Goal: Transaction & Acquisition: Book appointment/travel/reservation

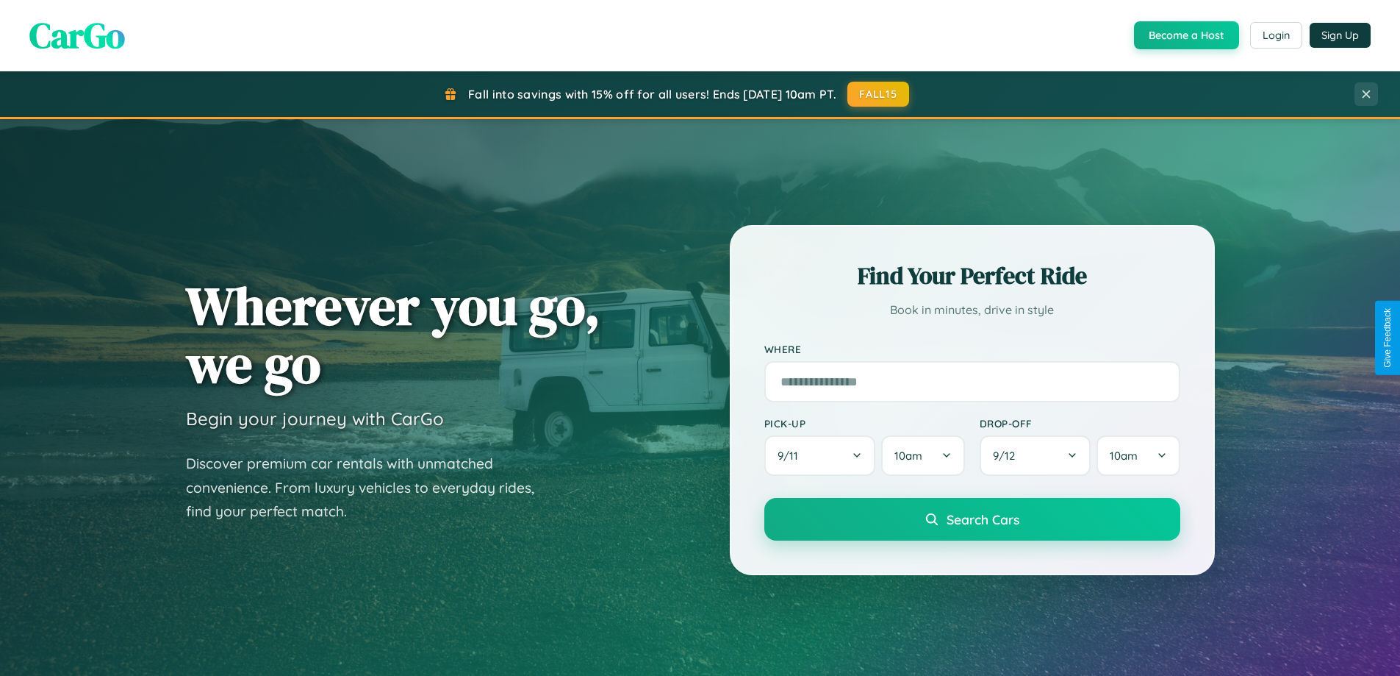
scroll to position [2829, 0]
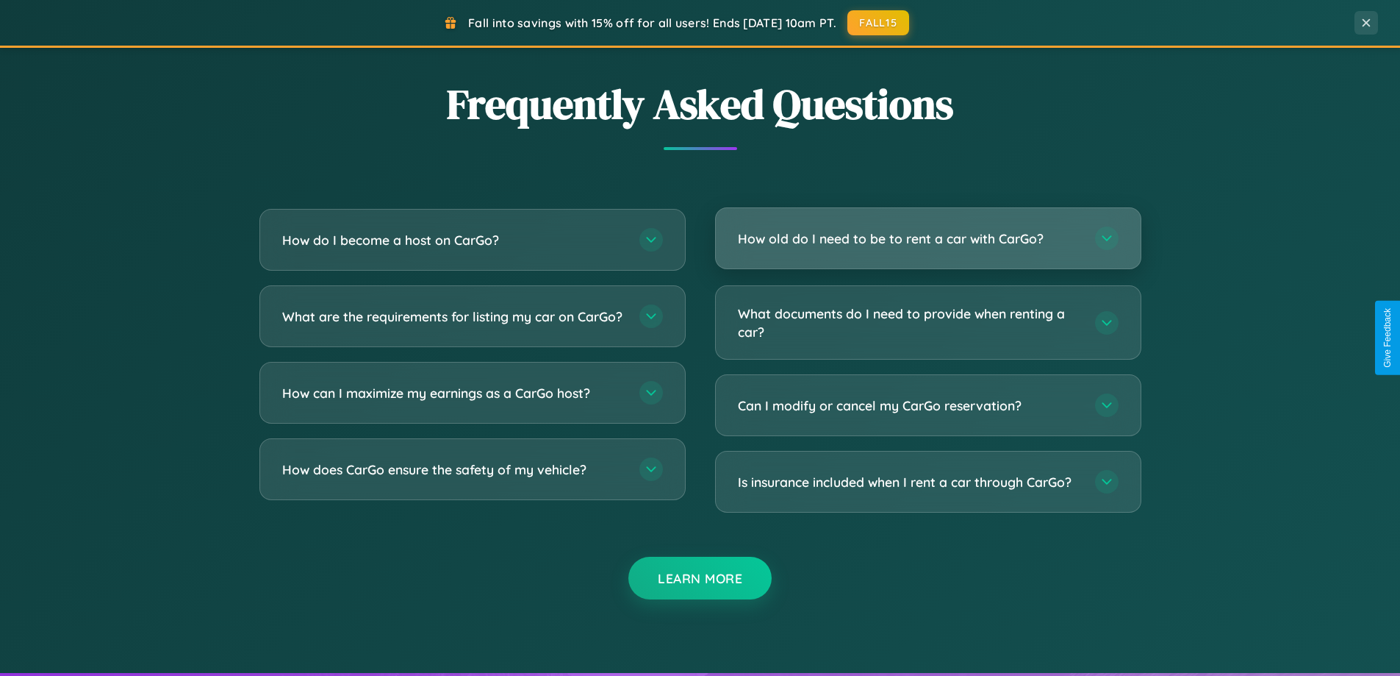
click at [928, 240] on h3 "How old do I need to be to rent a car with CarGo?" at bounding box center [909, 238] width 343 height 18
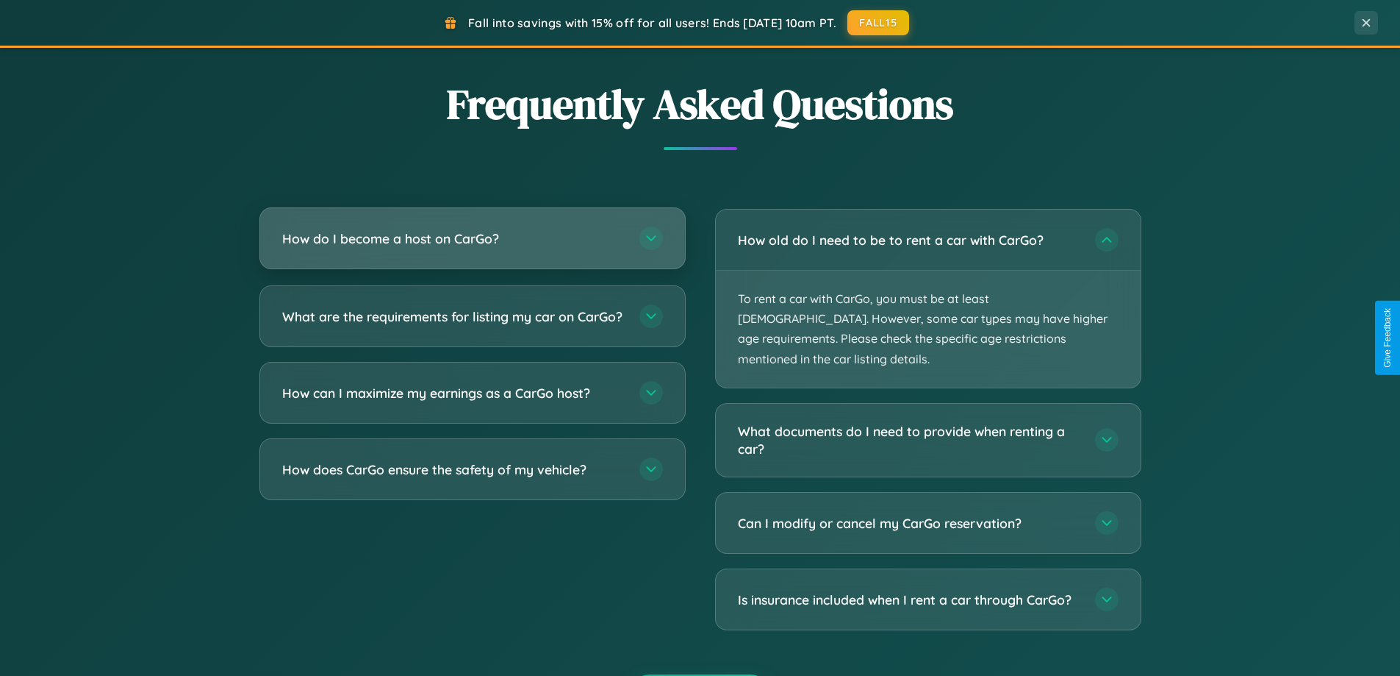
click at [472, 239] on h3 "How do I become a host on CarGo?" at bounding box center [453, 238] width 343 height 18
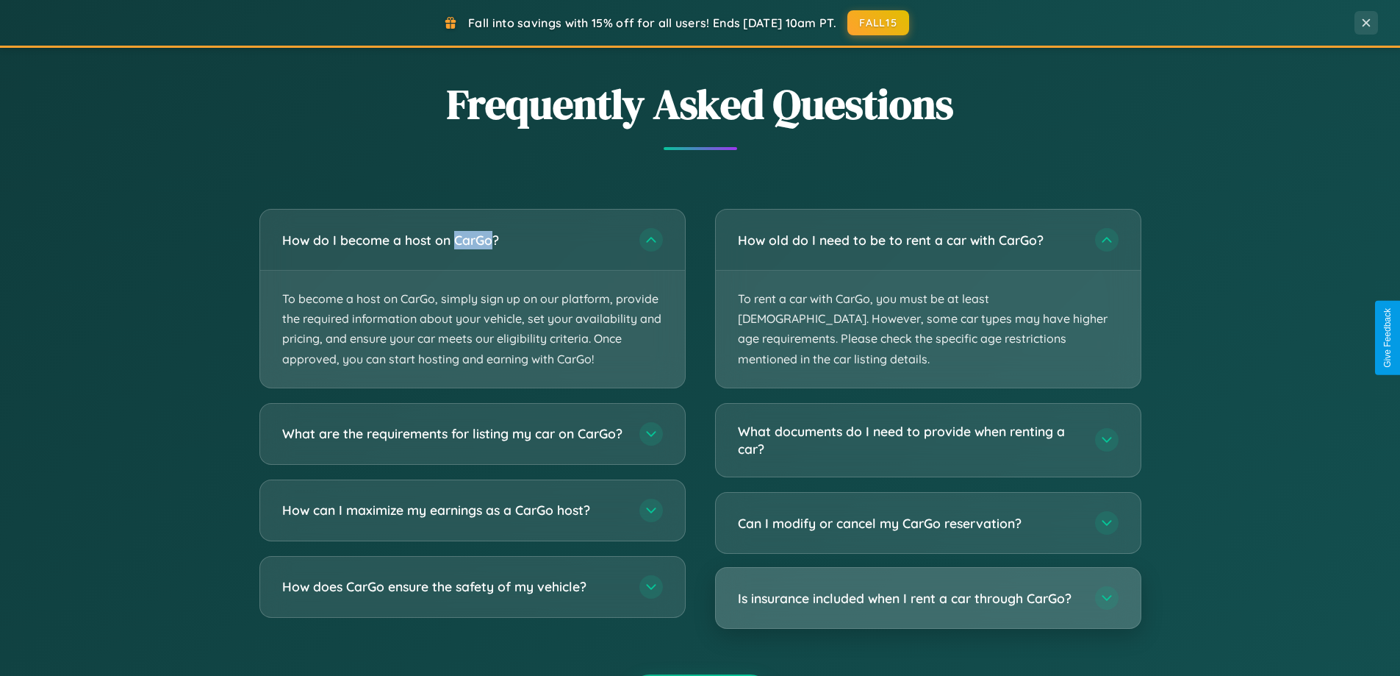
click at [928, 589] on h3 "Is insurance included when I rent a car through CarGo?" at bounding box center [909, 598] width 343 height 18
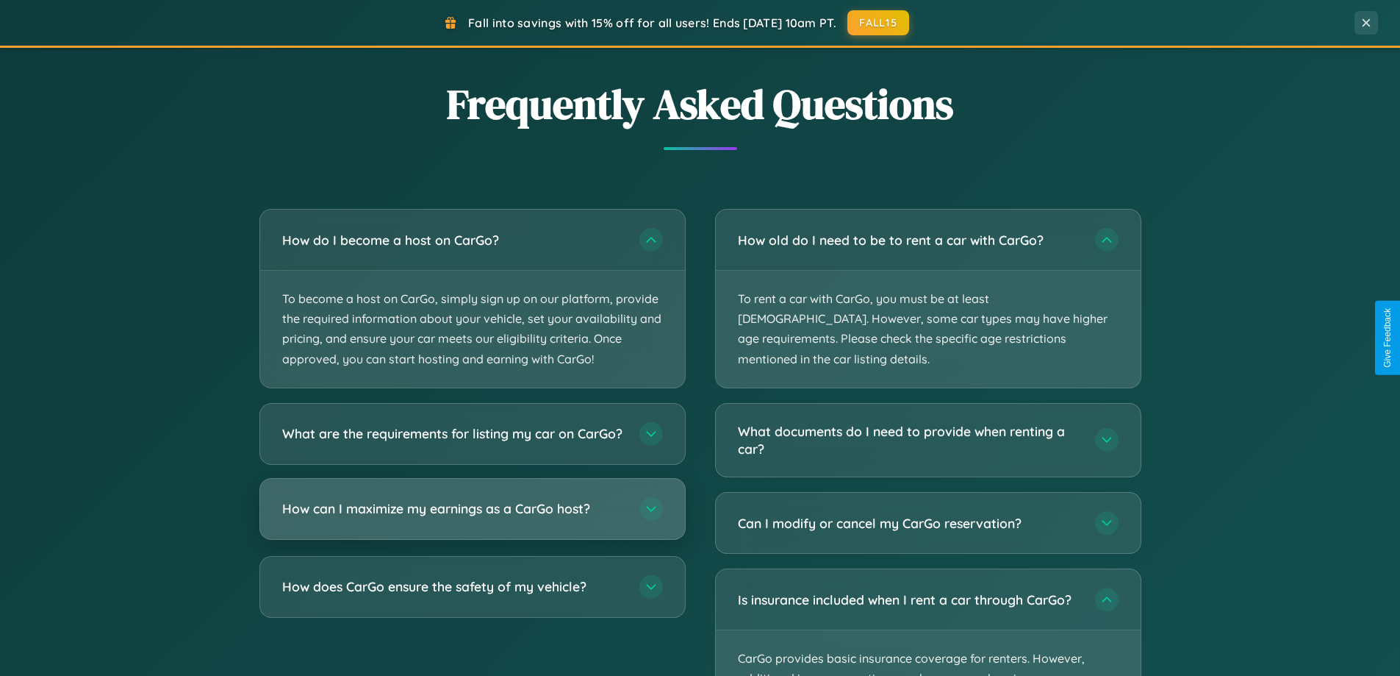
click at [472, 517] on h3 "How can I maximize my earnings as a CarGo host?" at bounding box center [453, 508] width 343 height 18
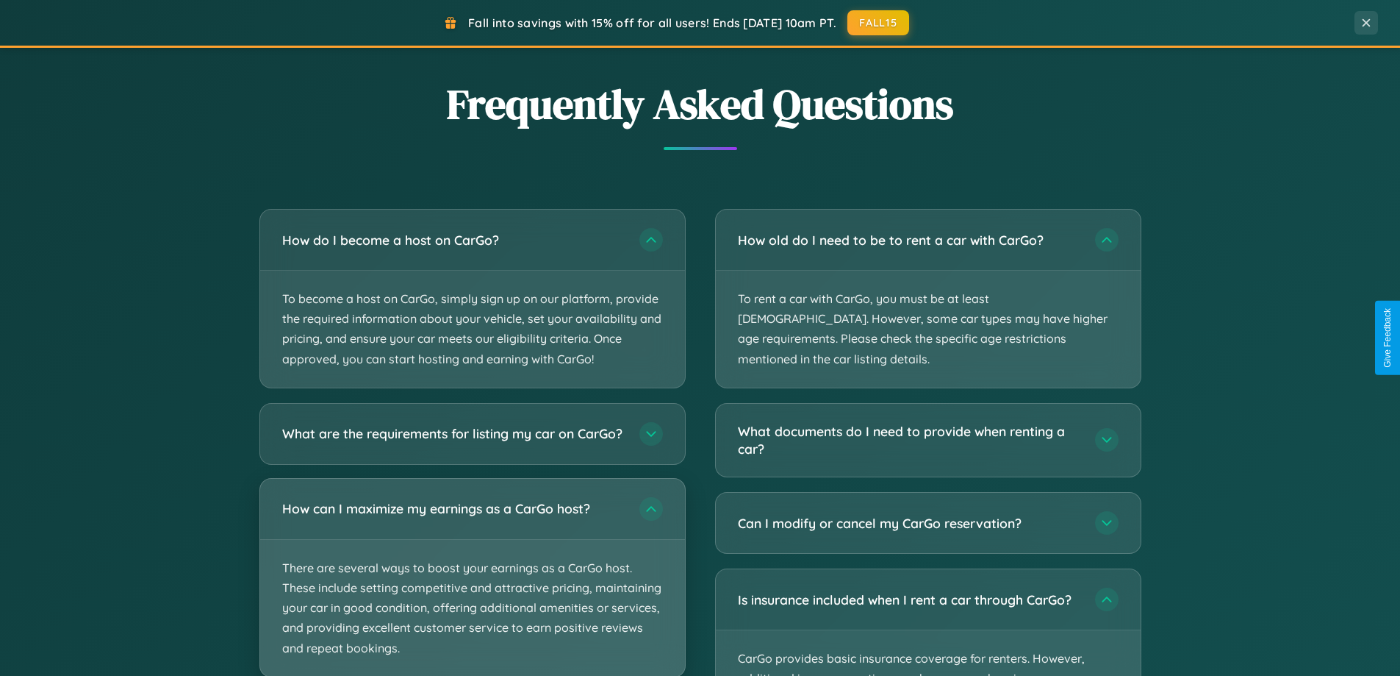
click at [472, 583] on p "There are several ways to boost your earnings as a CarGo host. These include se…" at bounding box center [472, 608] width 425 height 137
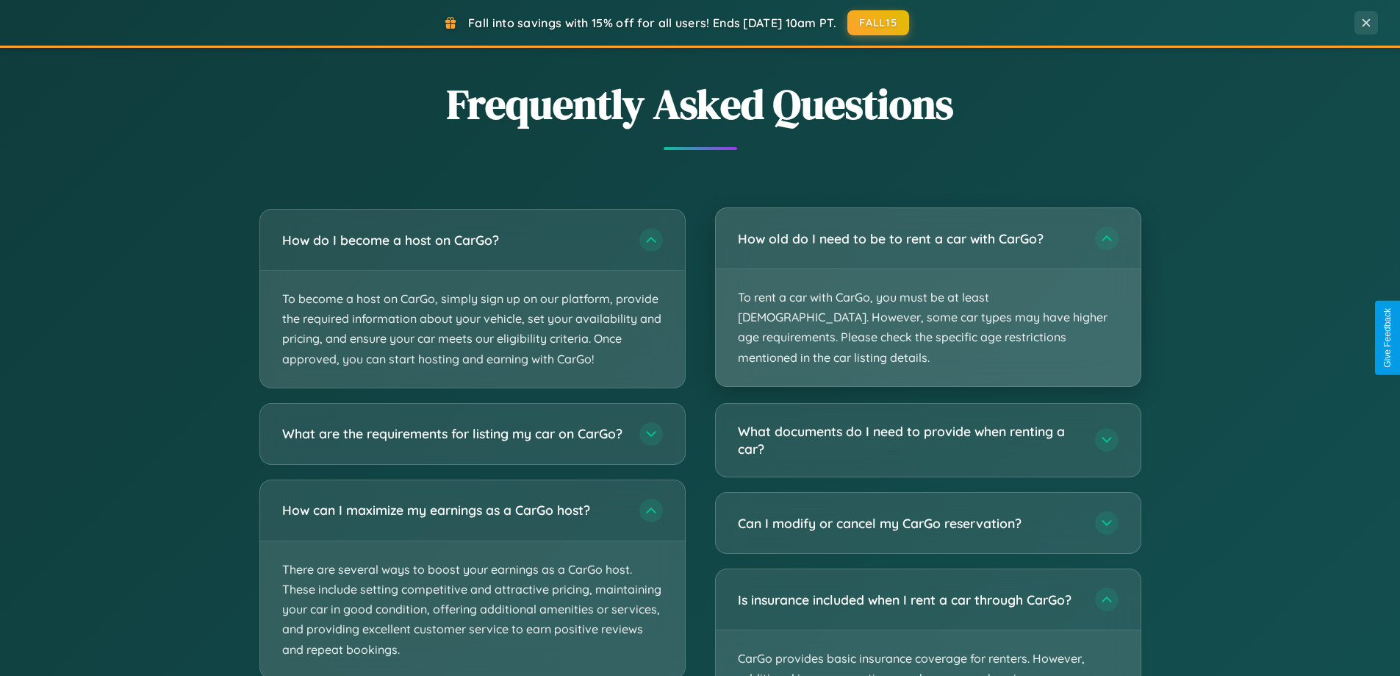
click at [928, 287] on p "To rent a car with CarGo, you must be at least 21 years old. However, some car …" at bounding box center [928, 327] width 425 height 117
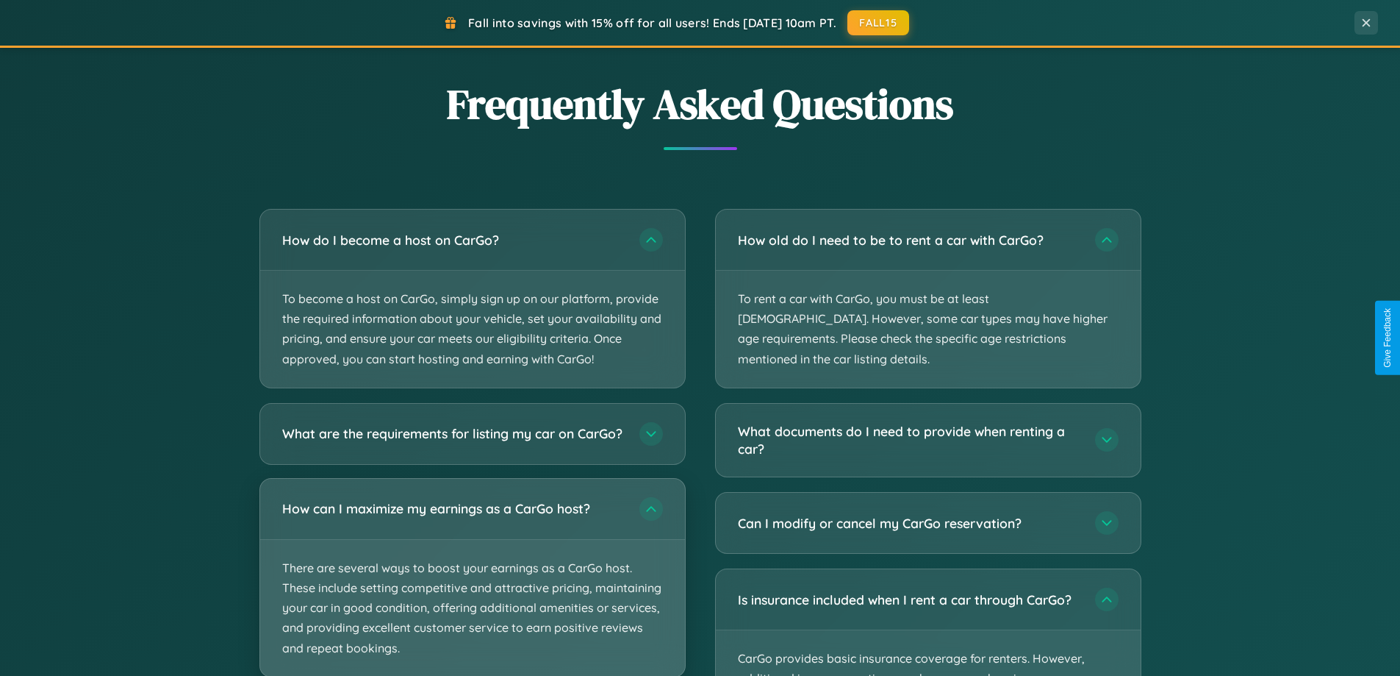
click at [472, 583] on p "There are several ways to boost your earnings as a CarGo host. These include se…" at bounding box center [472, 608] width 425 height 137
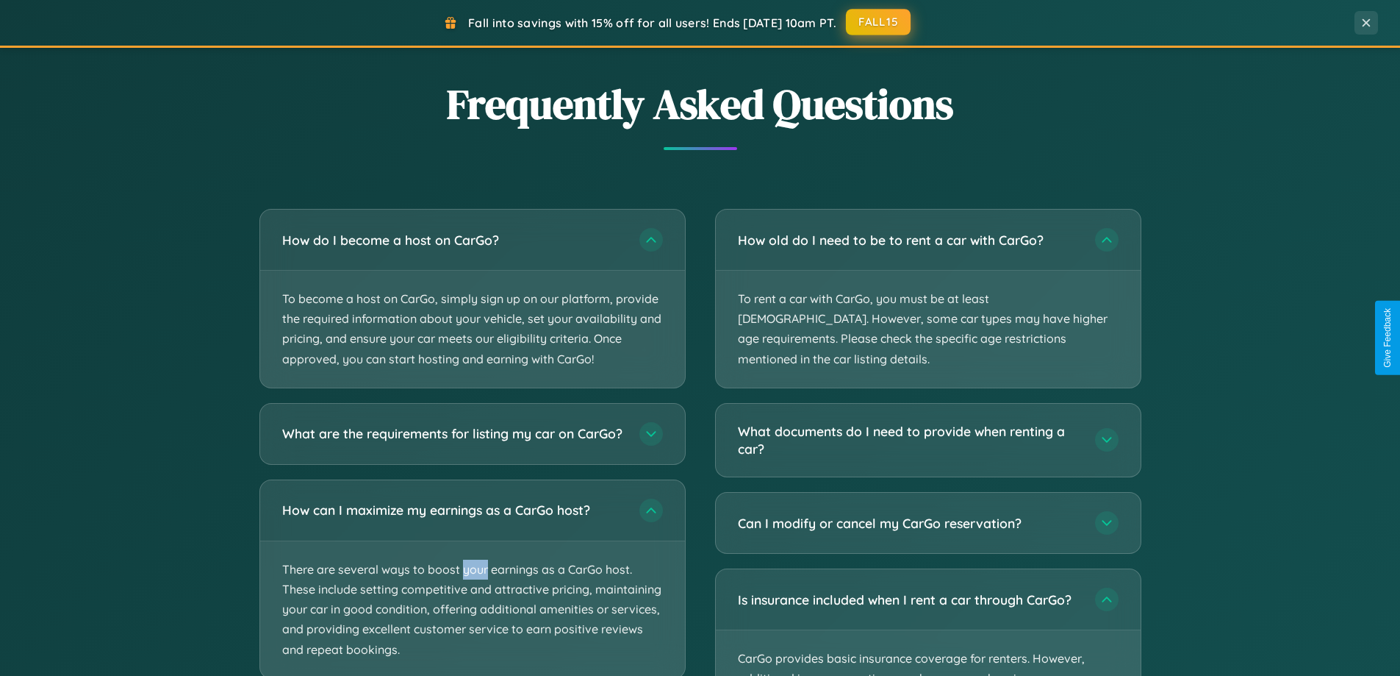
click at [879, 22] on button "FALL15" at bounding box center [878, 22] width 65 height 26
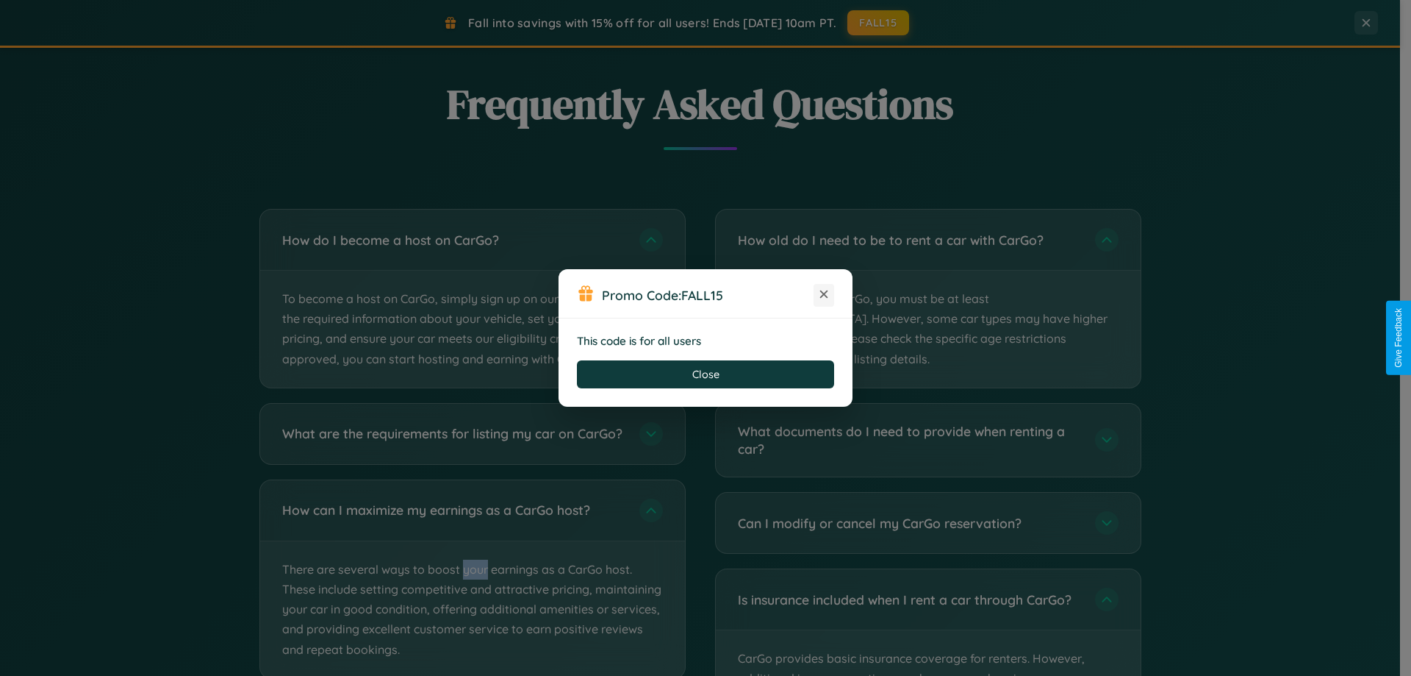
click at [824, 295] on icon at bounding box center [824, 294] width 15 height 15
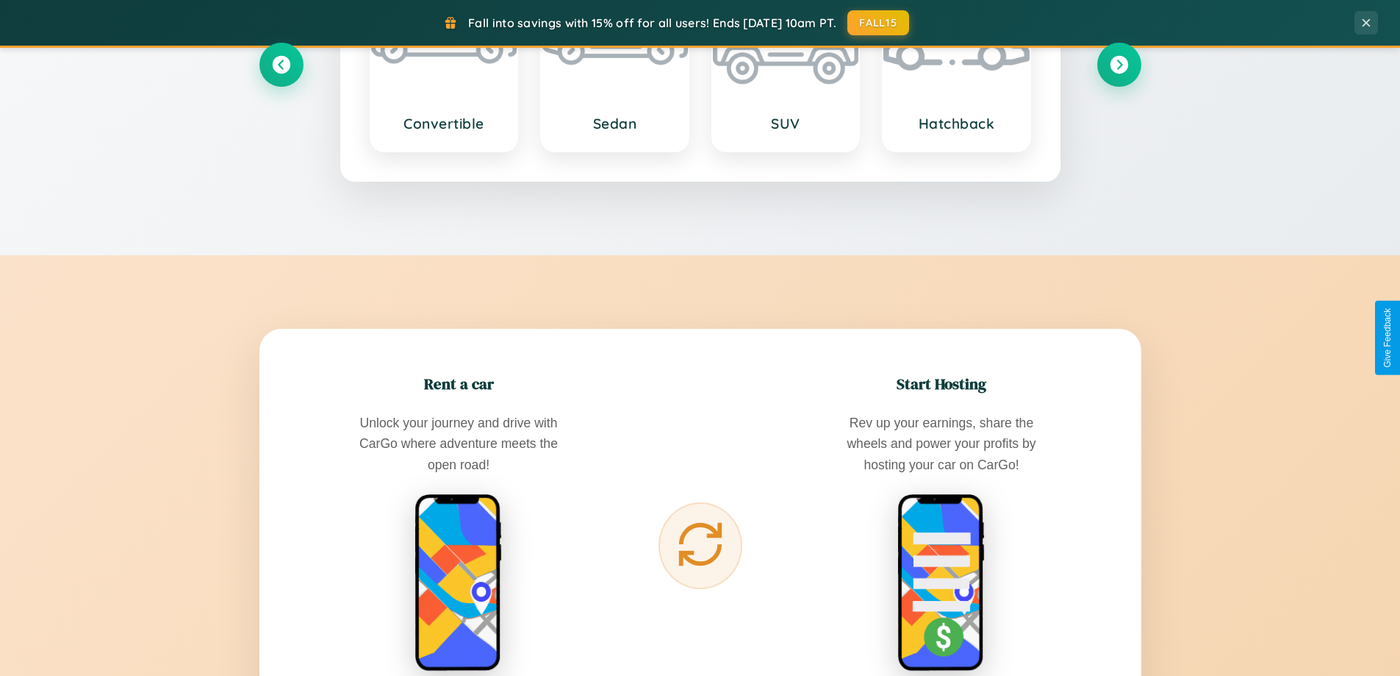
scroll to position [1011, 0]
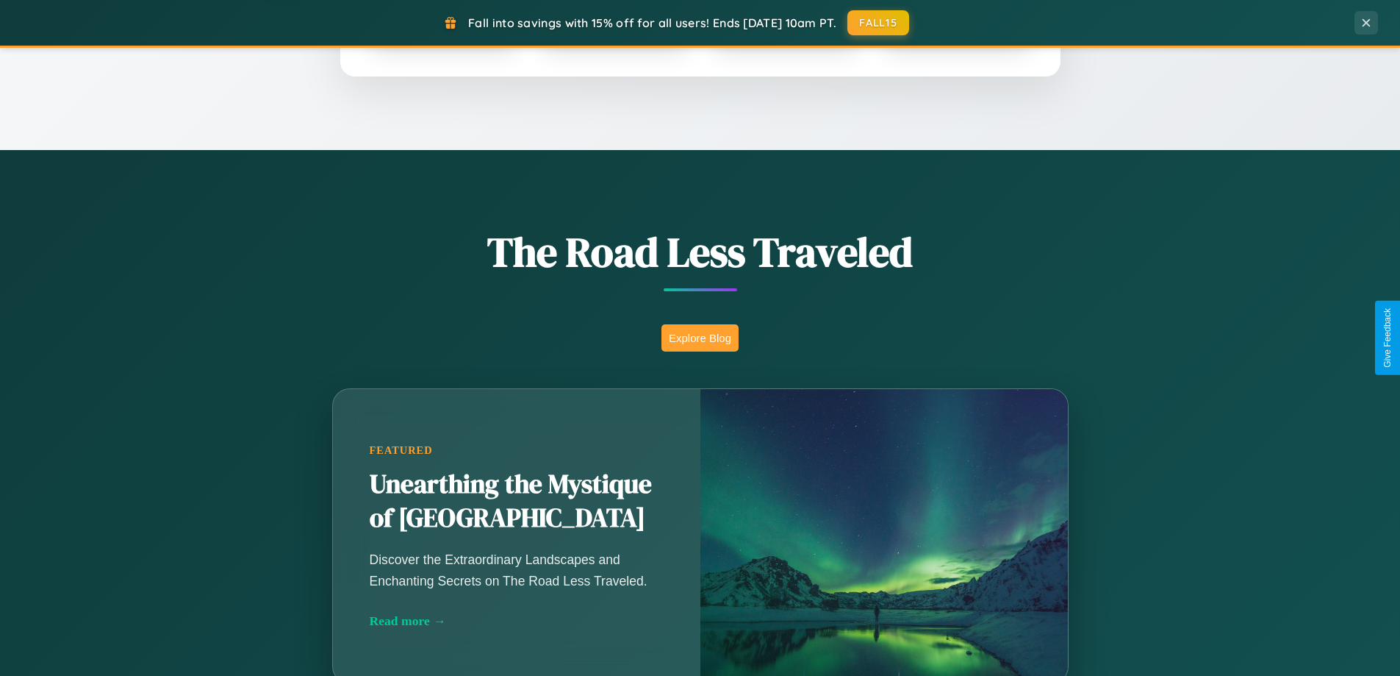
click at [700, 337] on button "Explore Blog" at bounding box center [700, 337] width 77 height 27
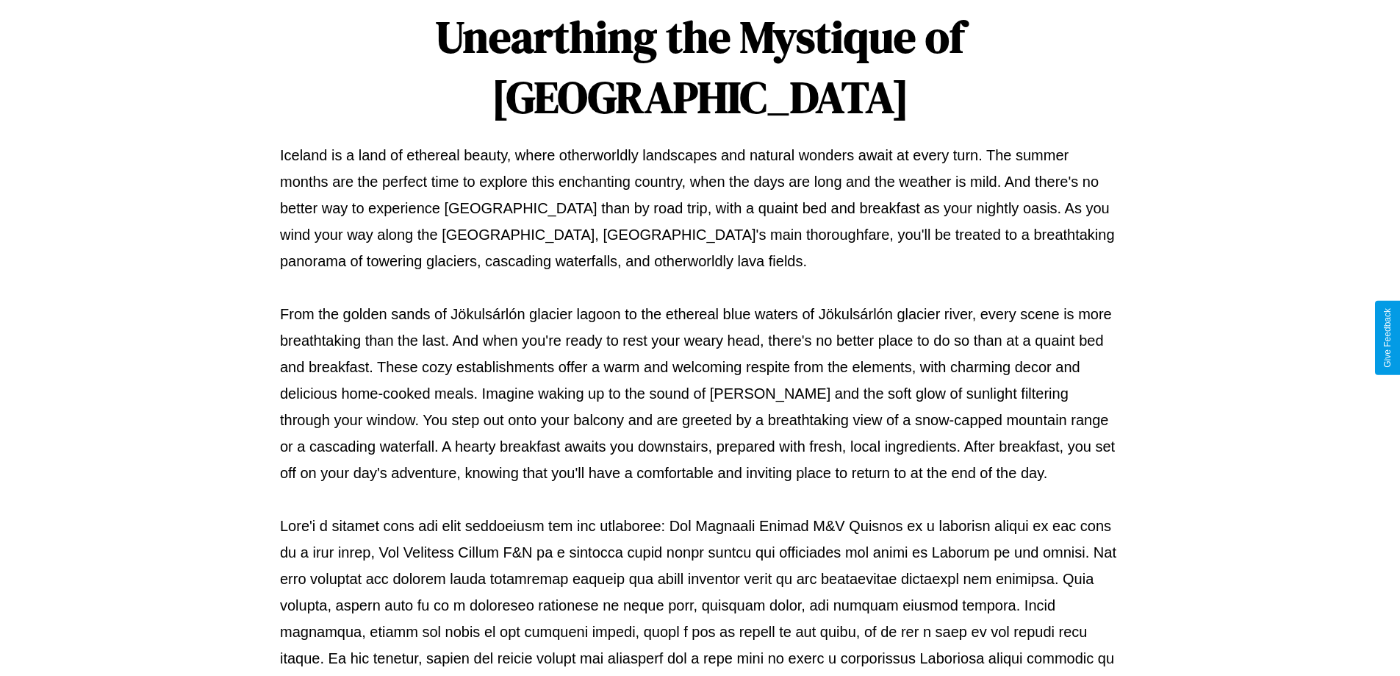
scroll to position [476, 0]
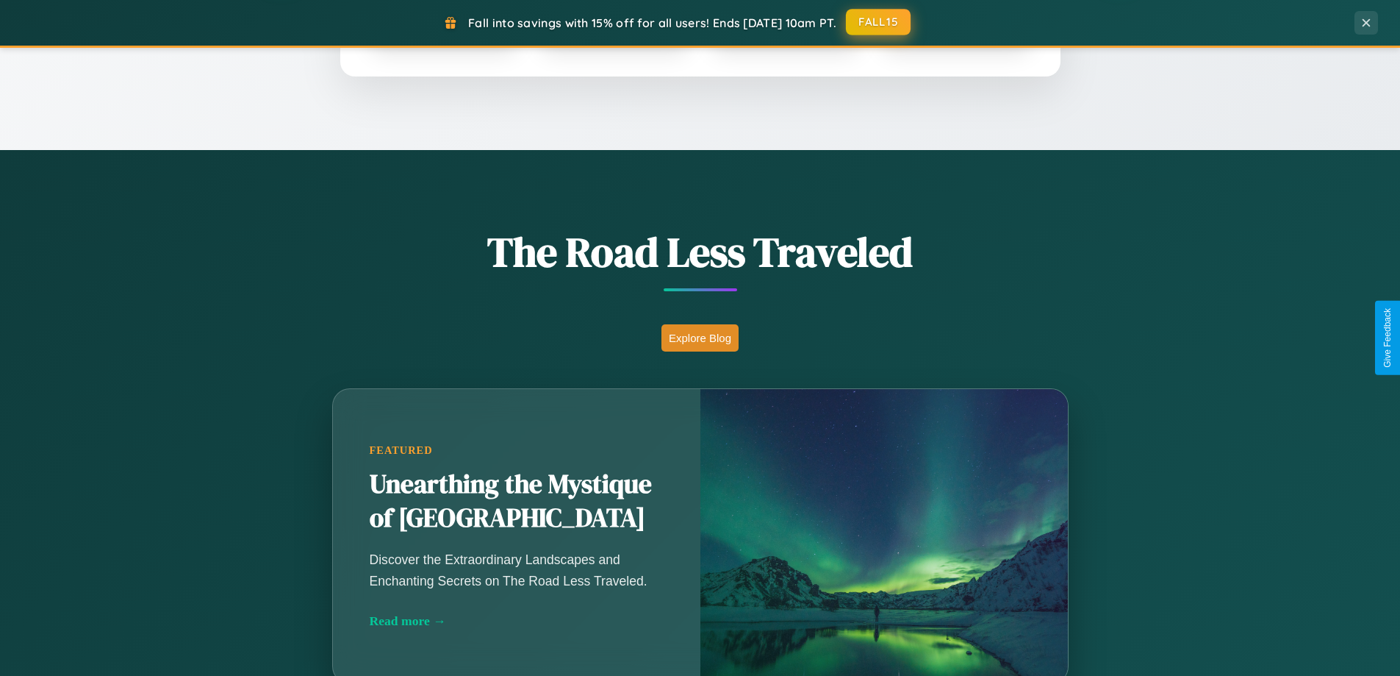
click at [879, 22] on button "FALL15" at bounding box center [878, 22] width 65 height 26
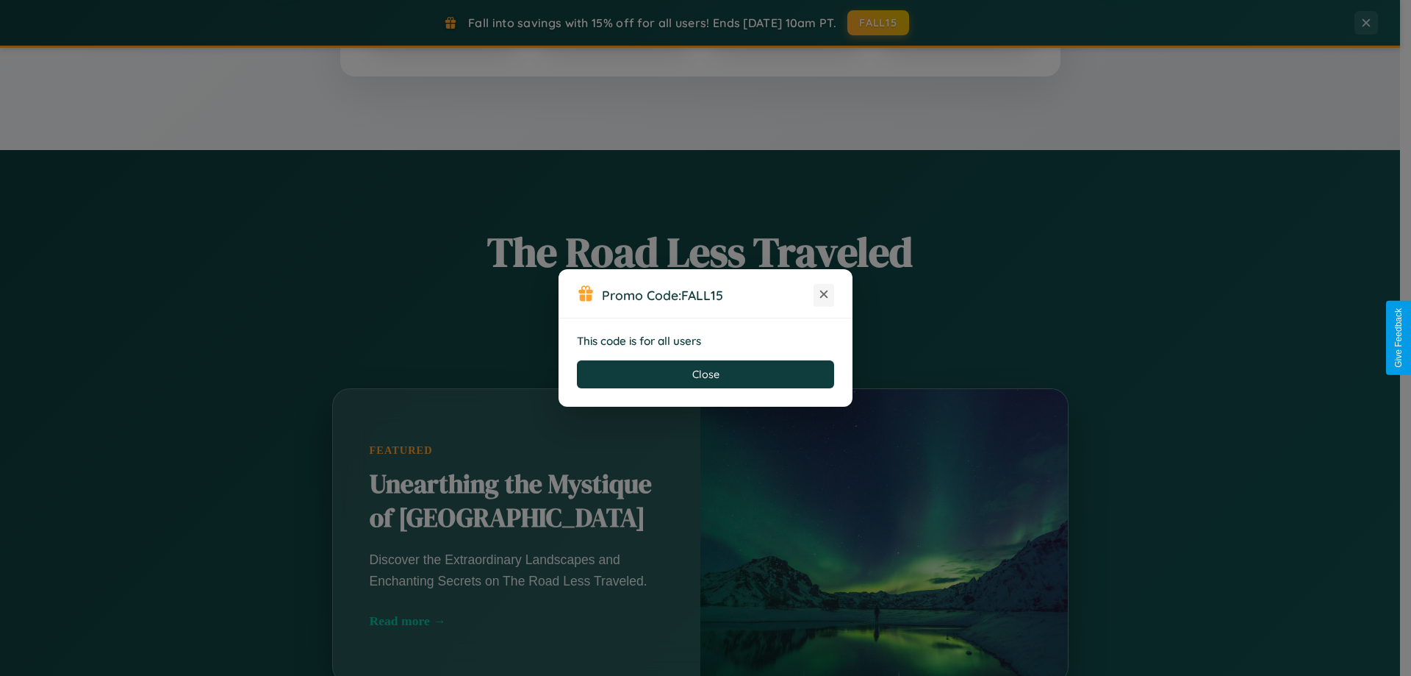
click at [824, 295] on icon at bounding box center [824, 294] width 15 height 15
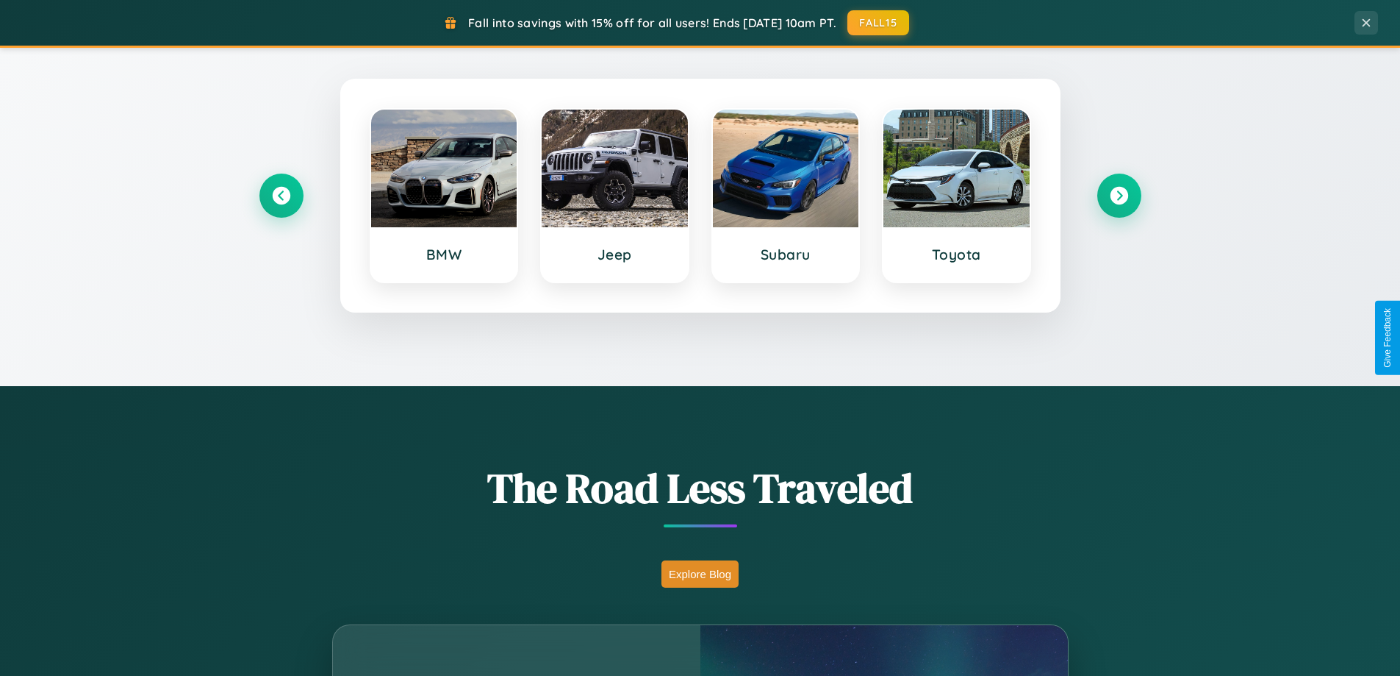
scroll to position [634, 0]
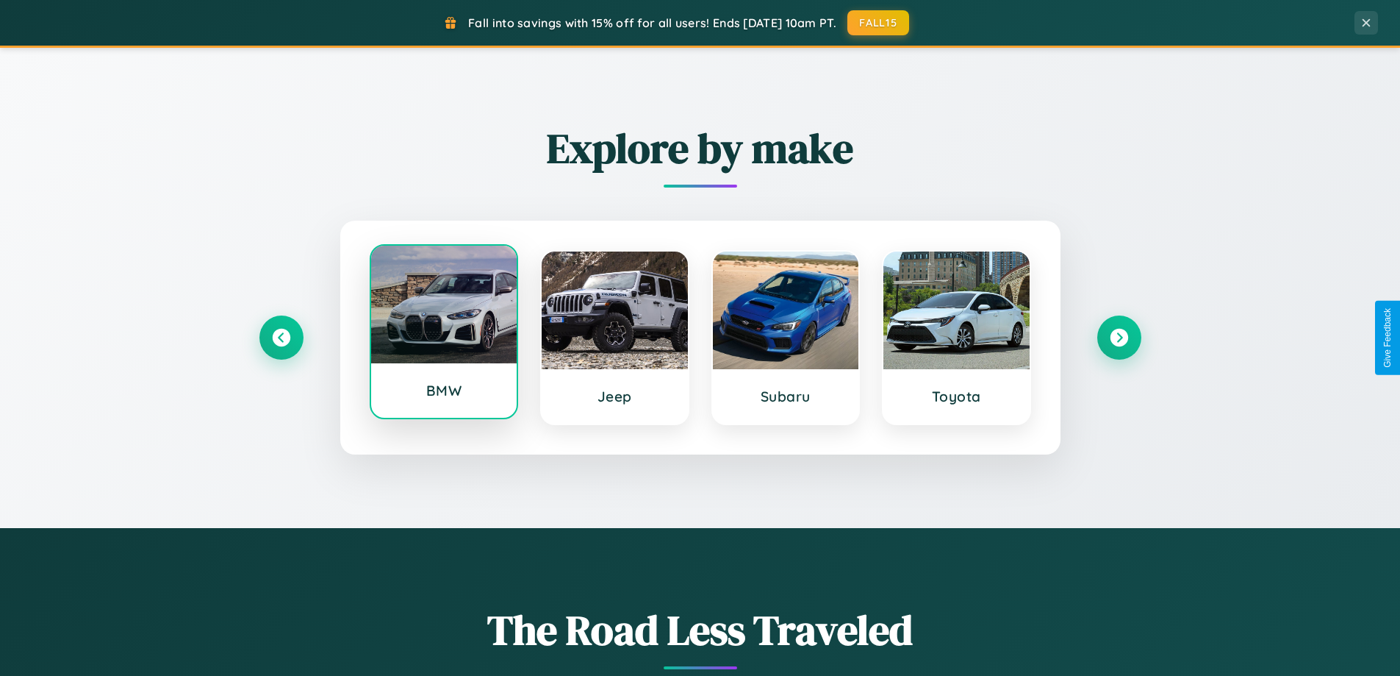
click at [443, 332] on div at bounding box center [444, 305] width 146 height 118
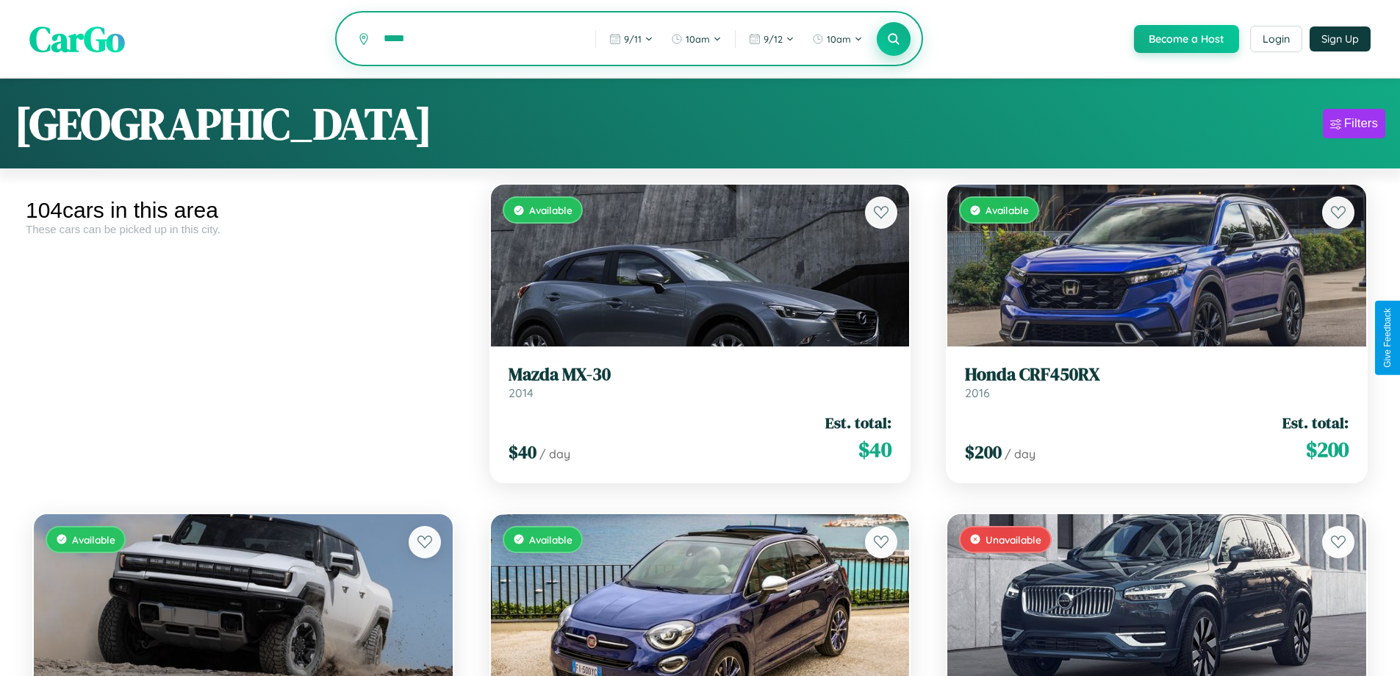
type input "*****"
click at [893, 40] on icon at bounding box center [894, 39] width 14 height 14
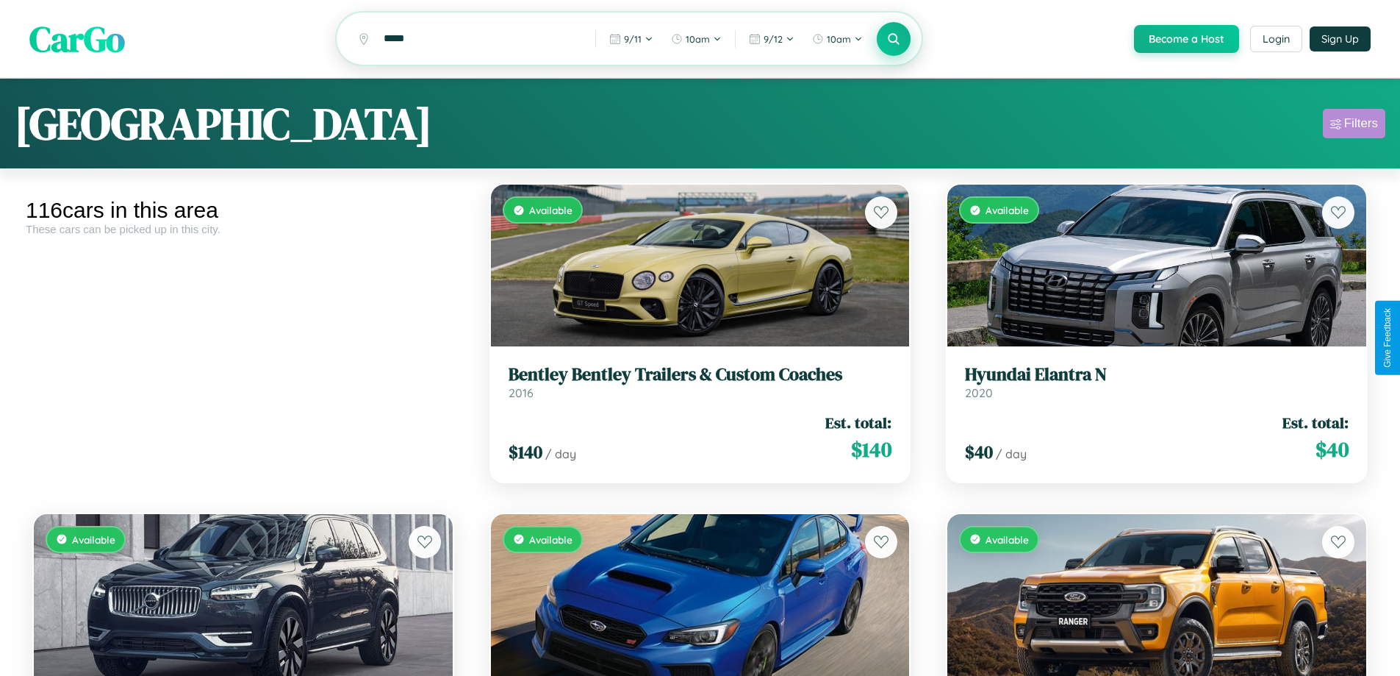
click at [1354, 126] on div "Filters" at bounding box center [1361, 123] width 34 height 15
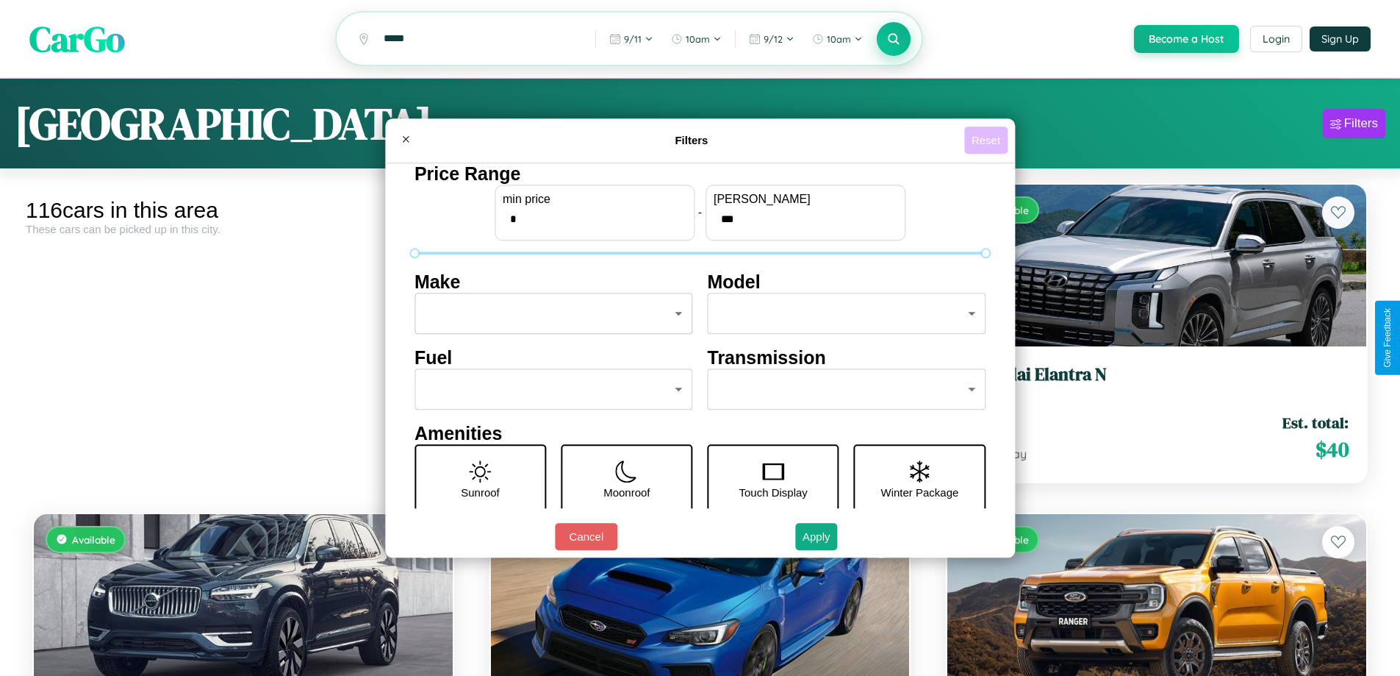
click at [988, 140] on button "Reset" at bounding box center [985, 139] width 43 height 27
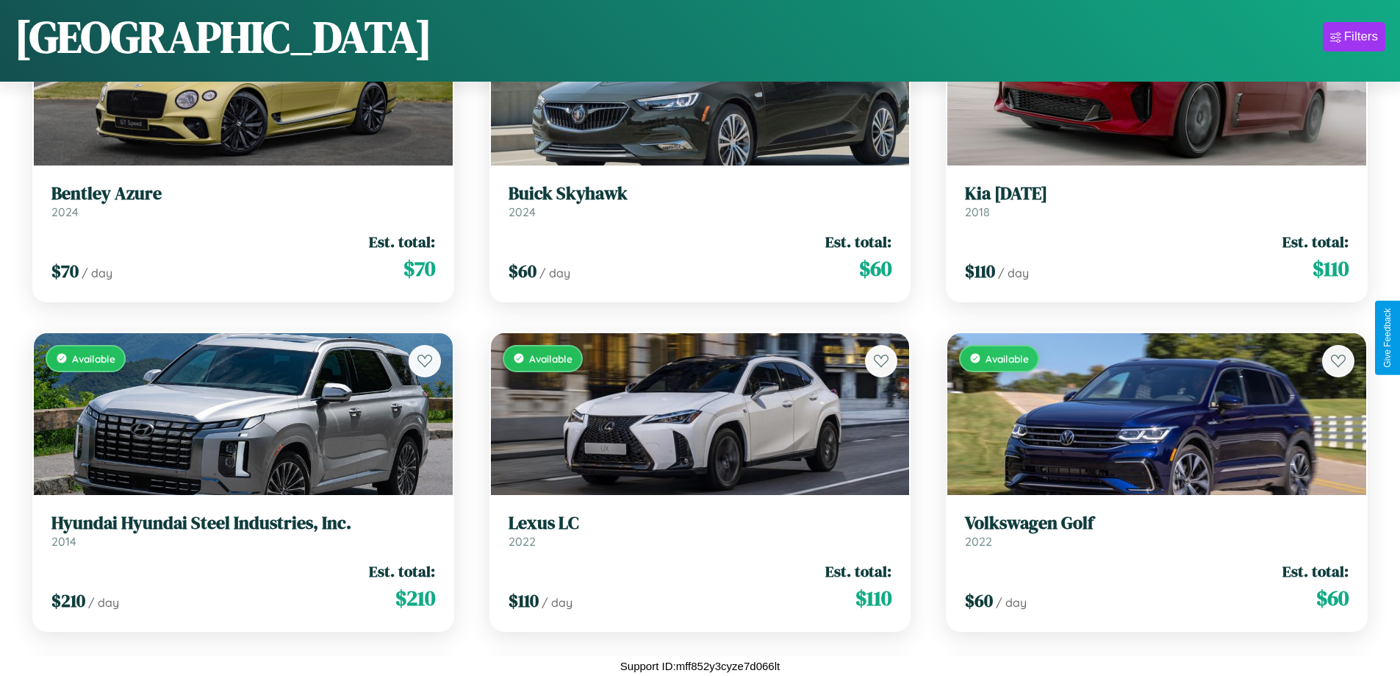
scroll to position [1523, 0]
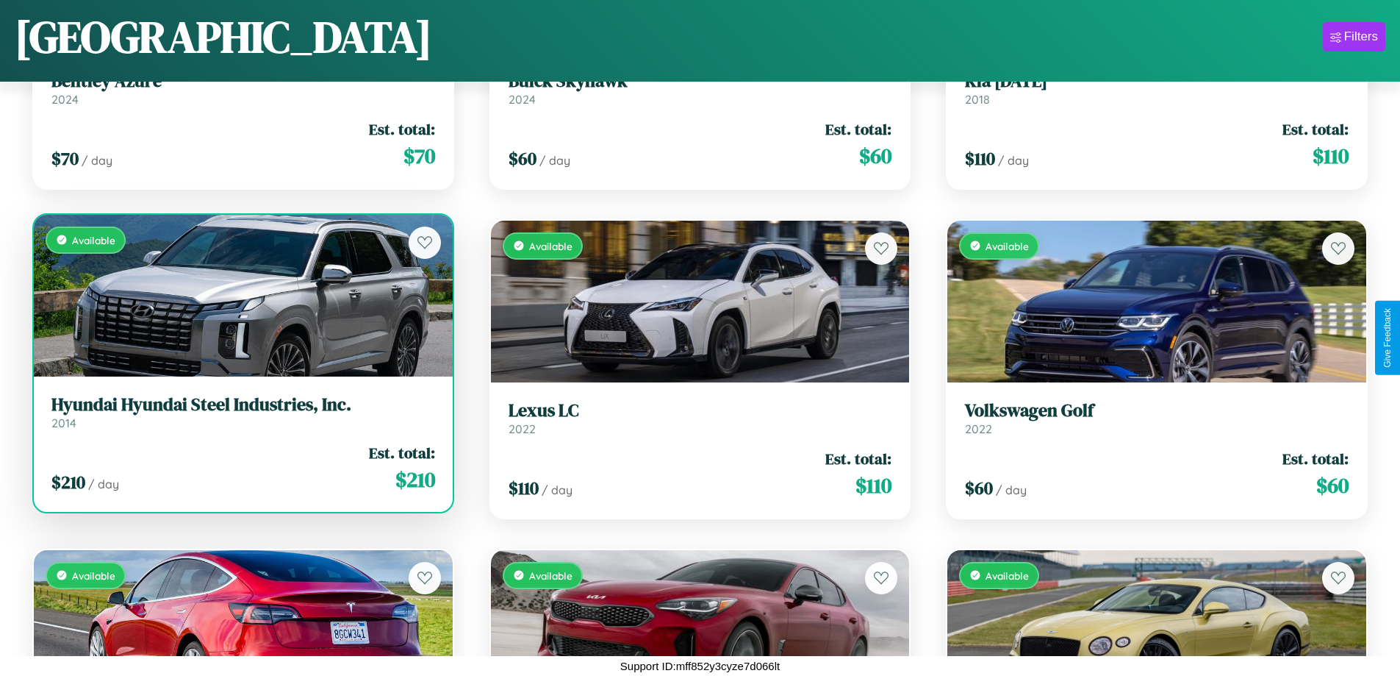
click at [241, 415] on h3 "Hyundai Hyundai Steel Industries, Inc." at bounding box center [243, 404] width 384 height 21
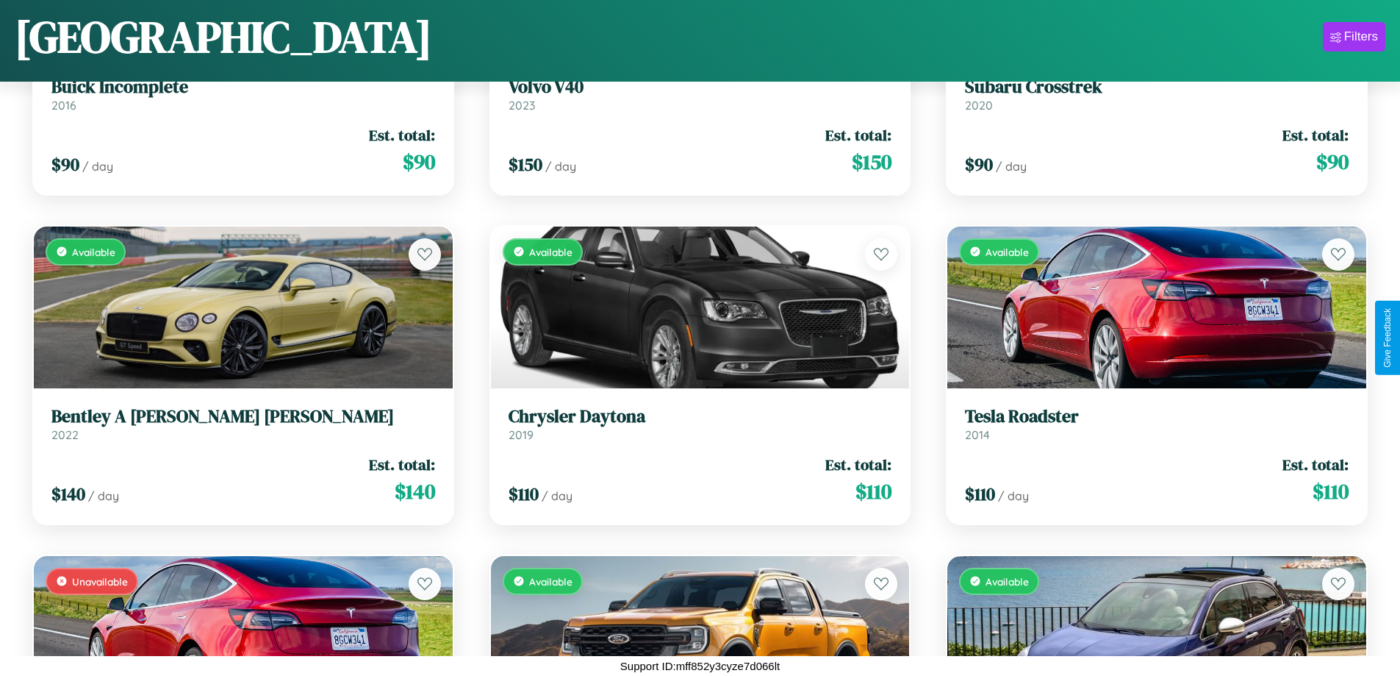
scroll to position [3498, 0]
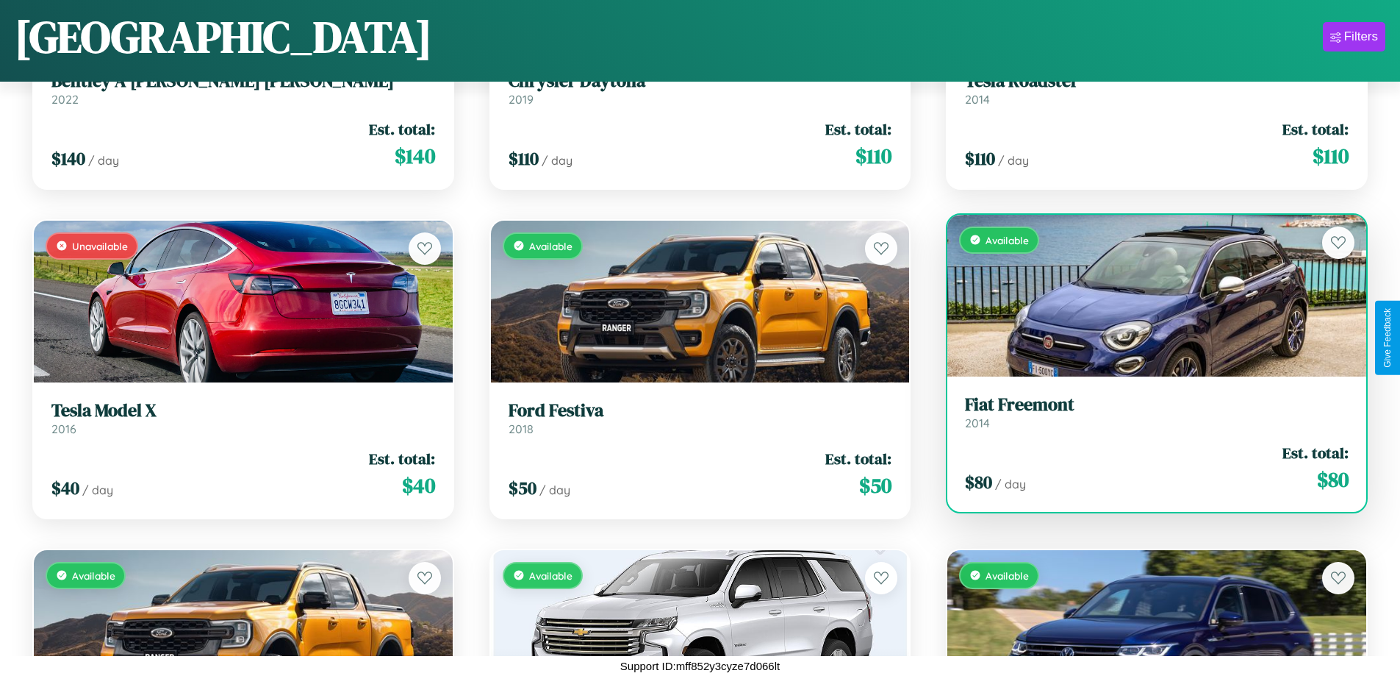
click at [1147, 412] on h3 "Fiat Freemont" at bounding box center [1157, 404] width 384 height 21
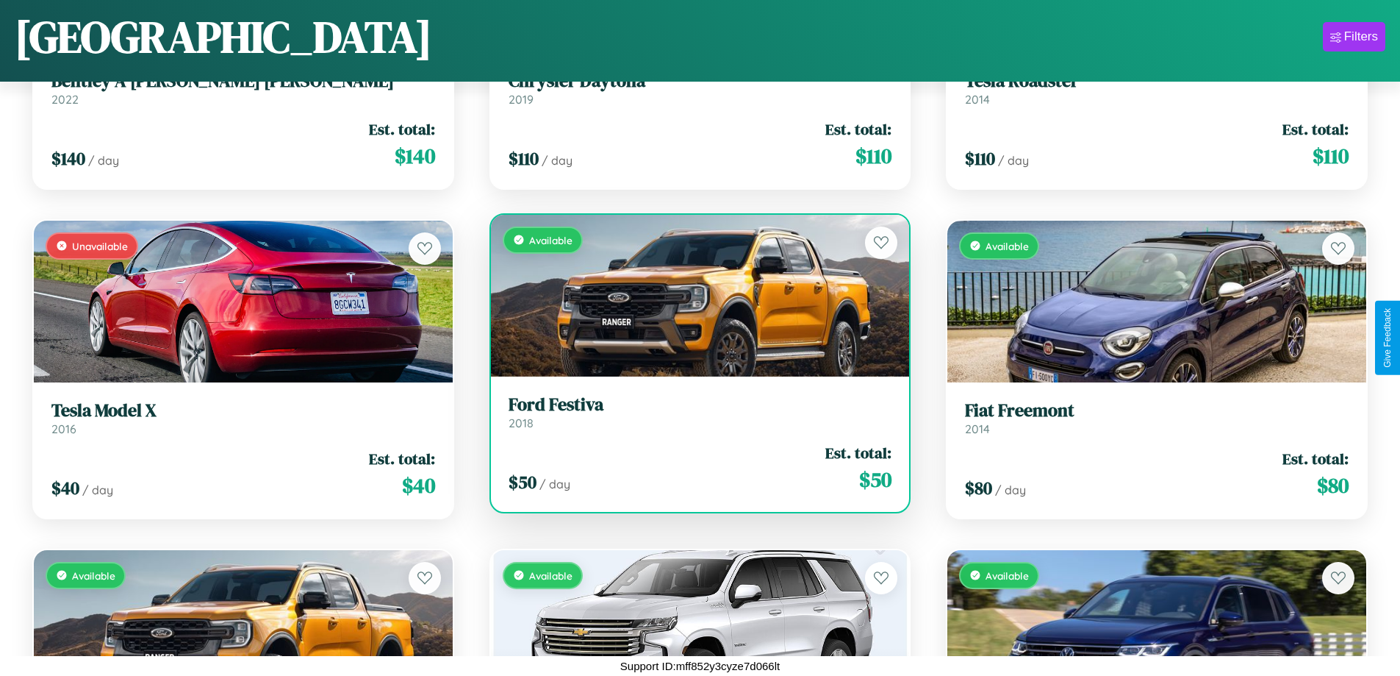
scroll to position [12292, 0]
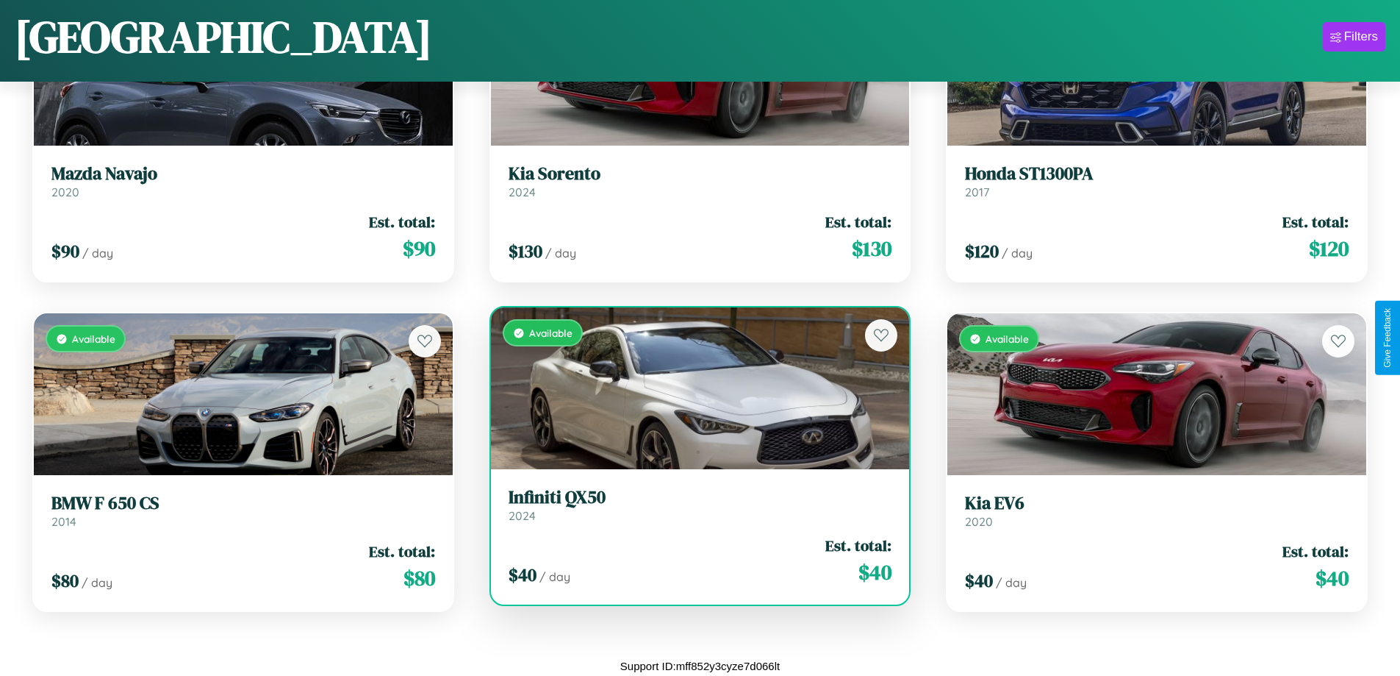
click at [694, 504] on h3 "Infiniti QX50" at bounding box center [701, 497] width 384 height 21
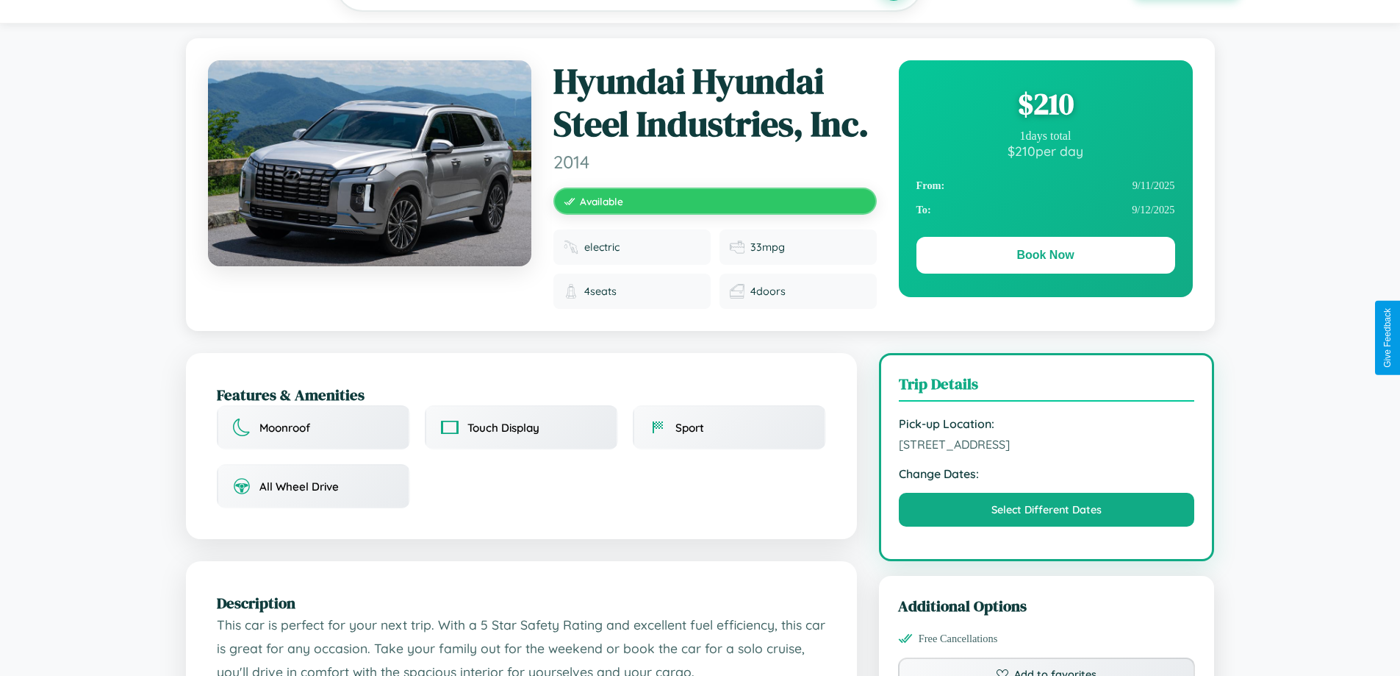
scroll to position [408, 0]
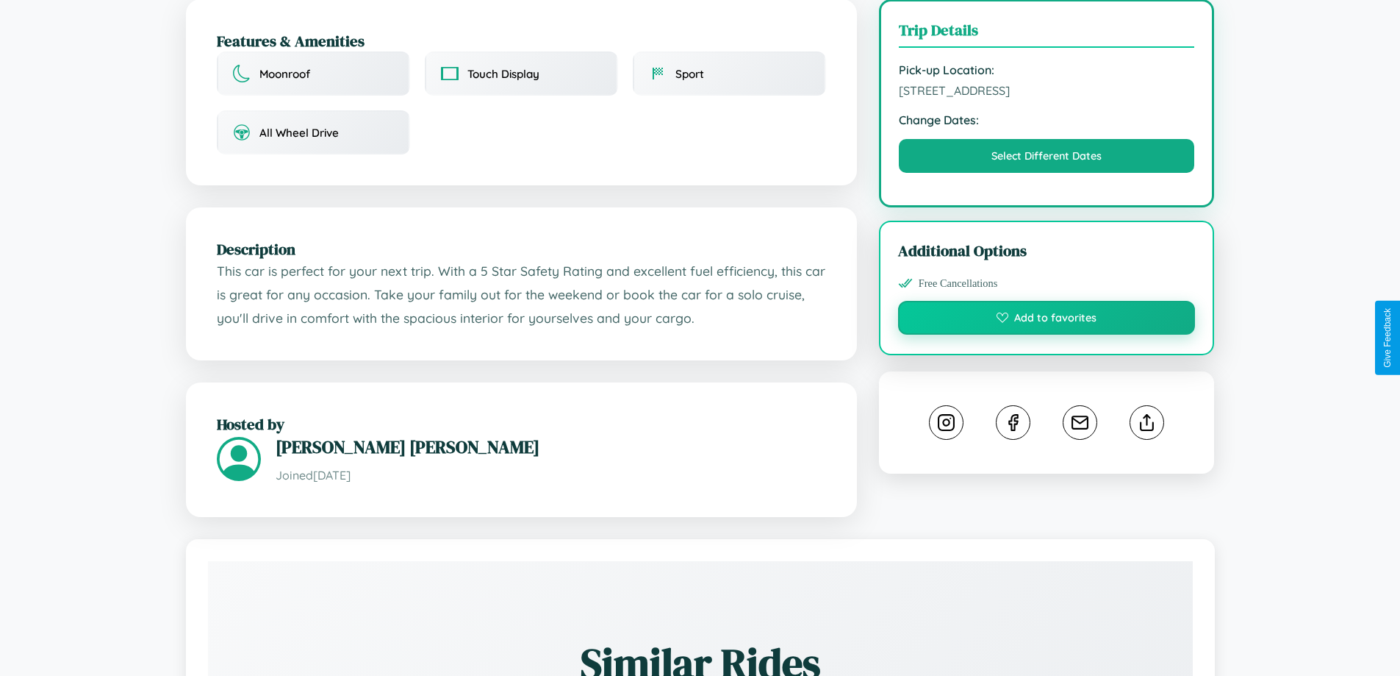
click at [1047, 334] on button "Add to favorites" at bounding box center [1047, 318] width 298 height 34
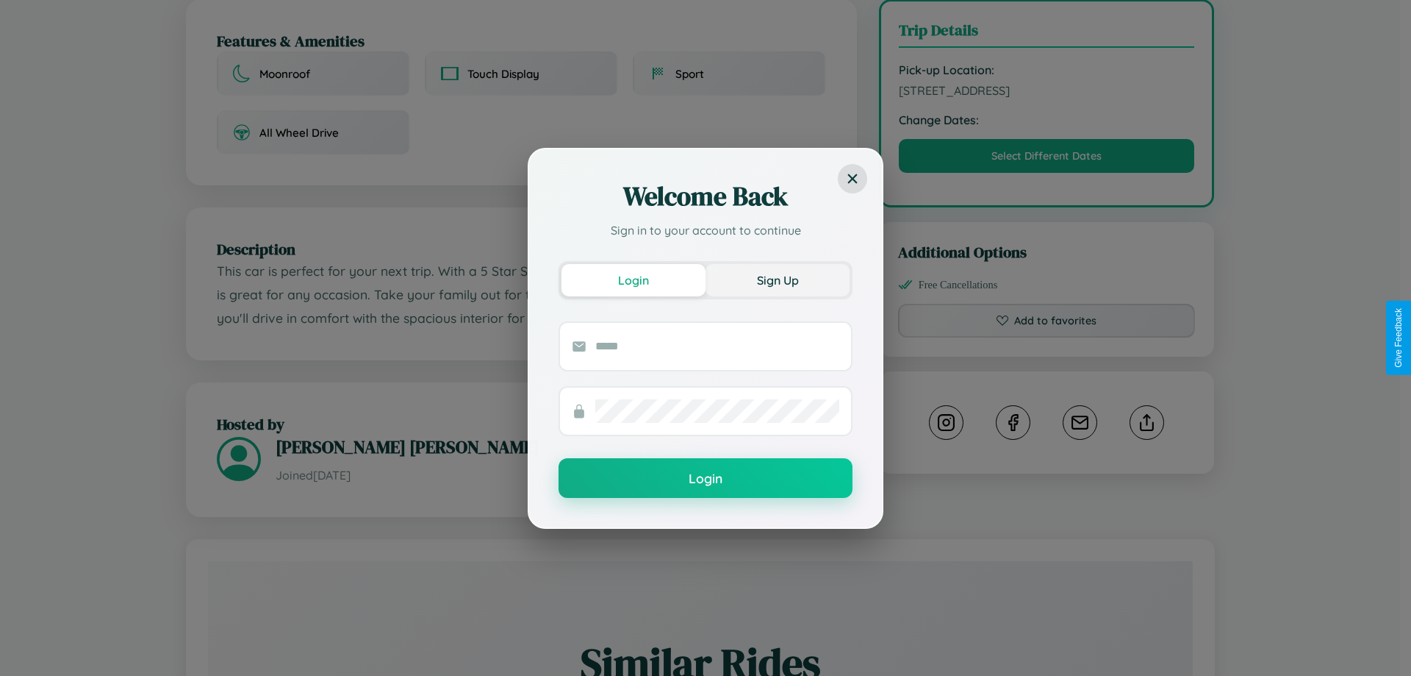
click at [778, 279] on button "Sign Up" at bounding box center [778, 280] width 144 height 32
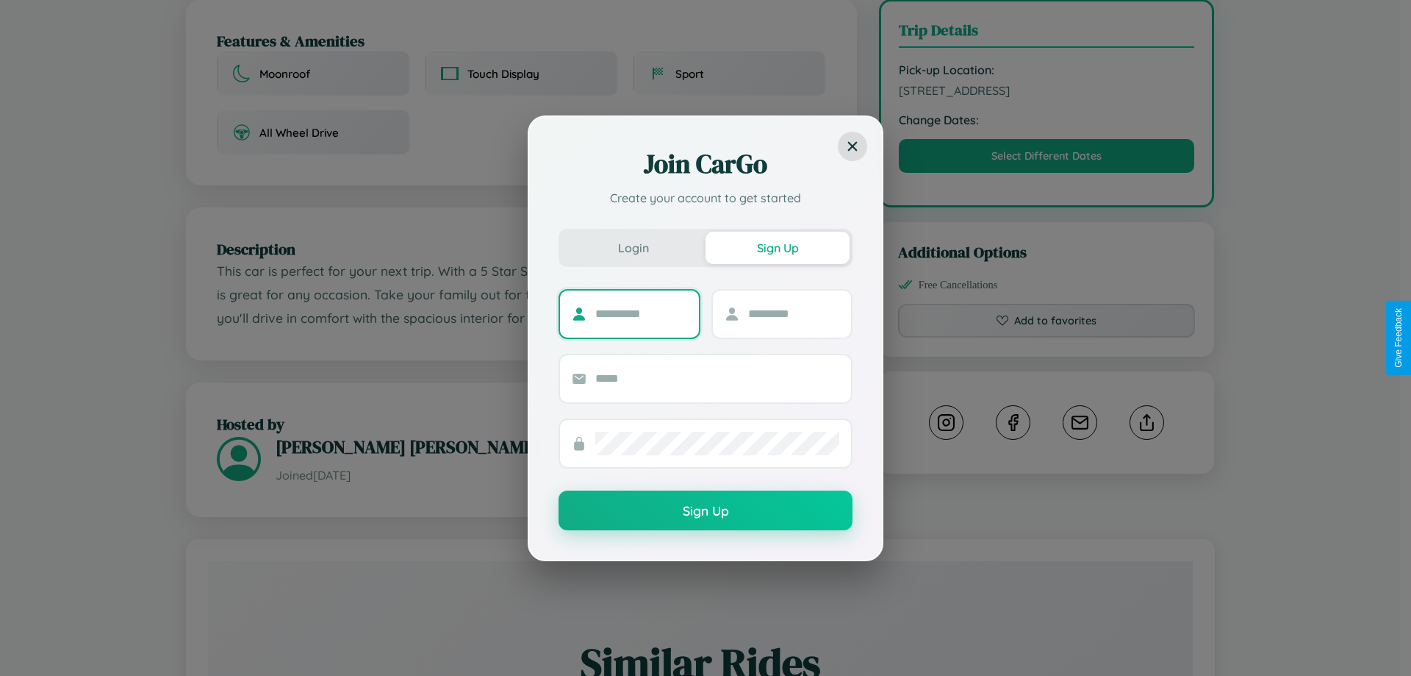
click at [641, 313] on input "text" at bounding box center [641, 314] width 92 height 24
type input "*****"
click at [793, 313] on input "text" at bounding box center [794, 314] width 92 height 24
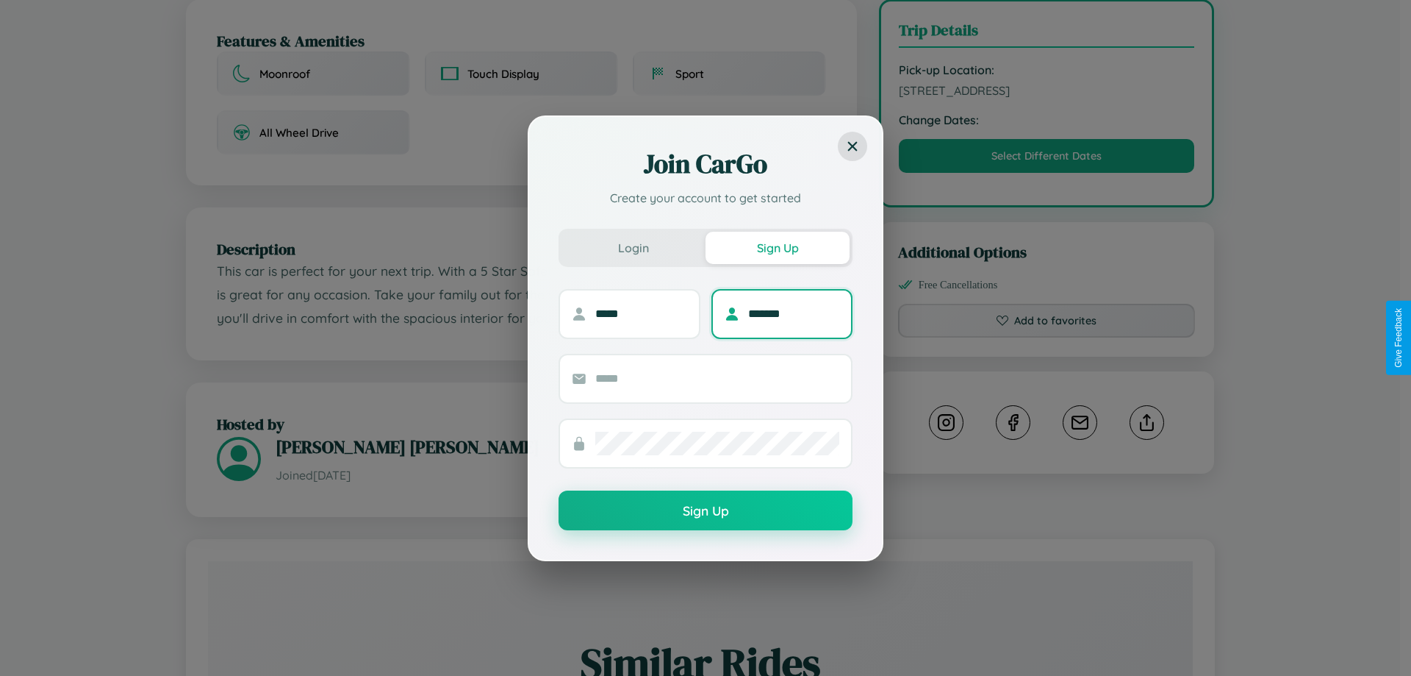
type input "*******"
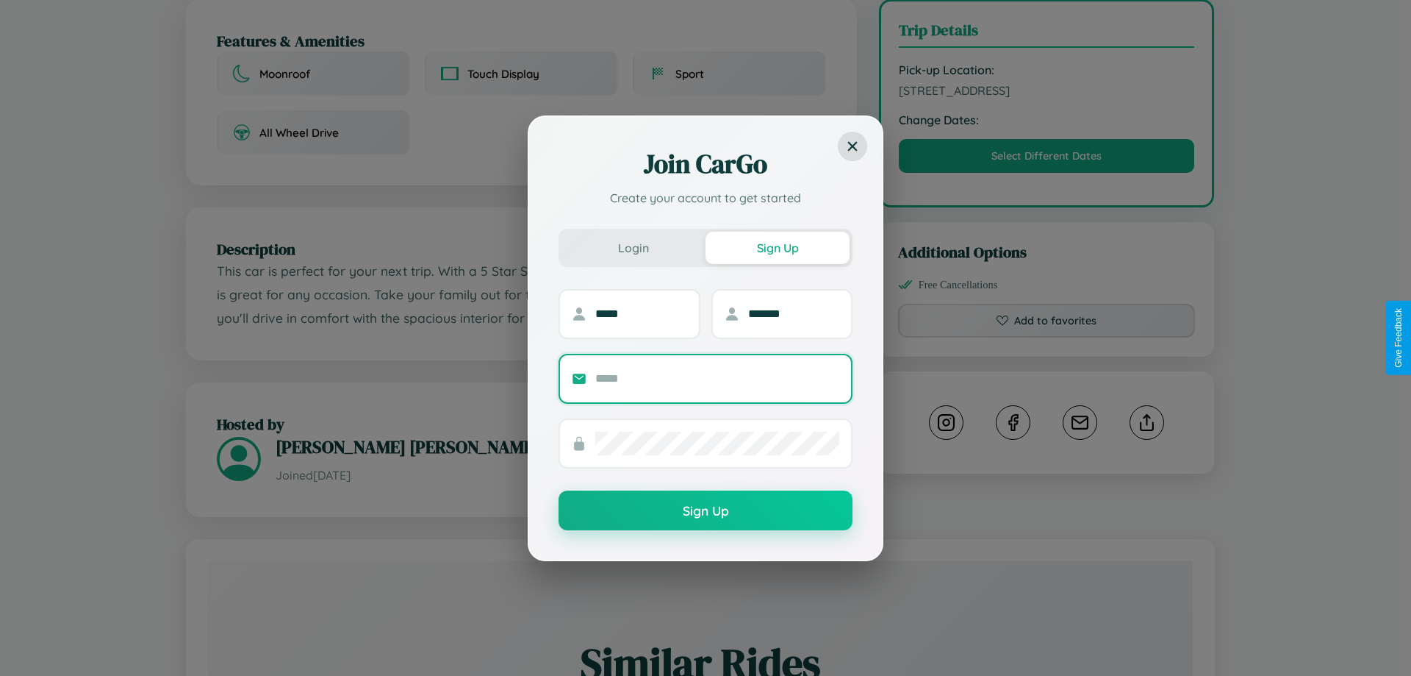
click at [717, 378] on input "text" at bounding box center [717, 379] width 244 height 24
type input "**********"
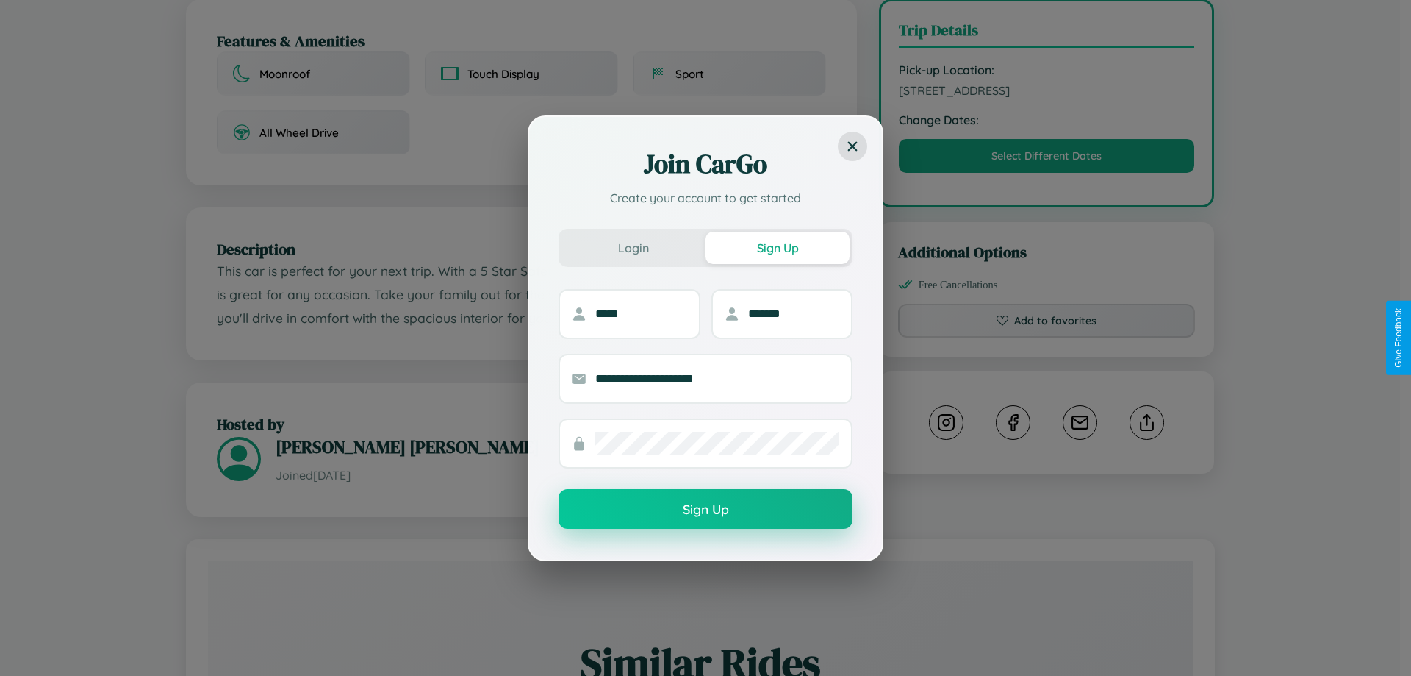
click at [706, 509] on button "Sign Up" at bounding box center [706, 509] width 294 height 40
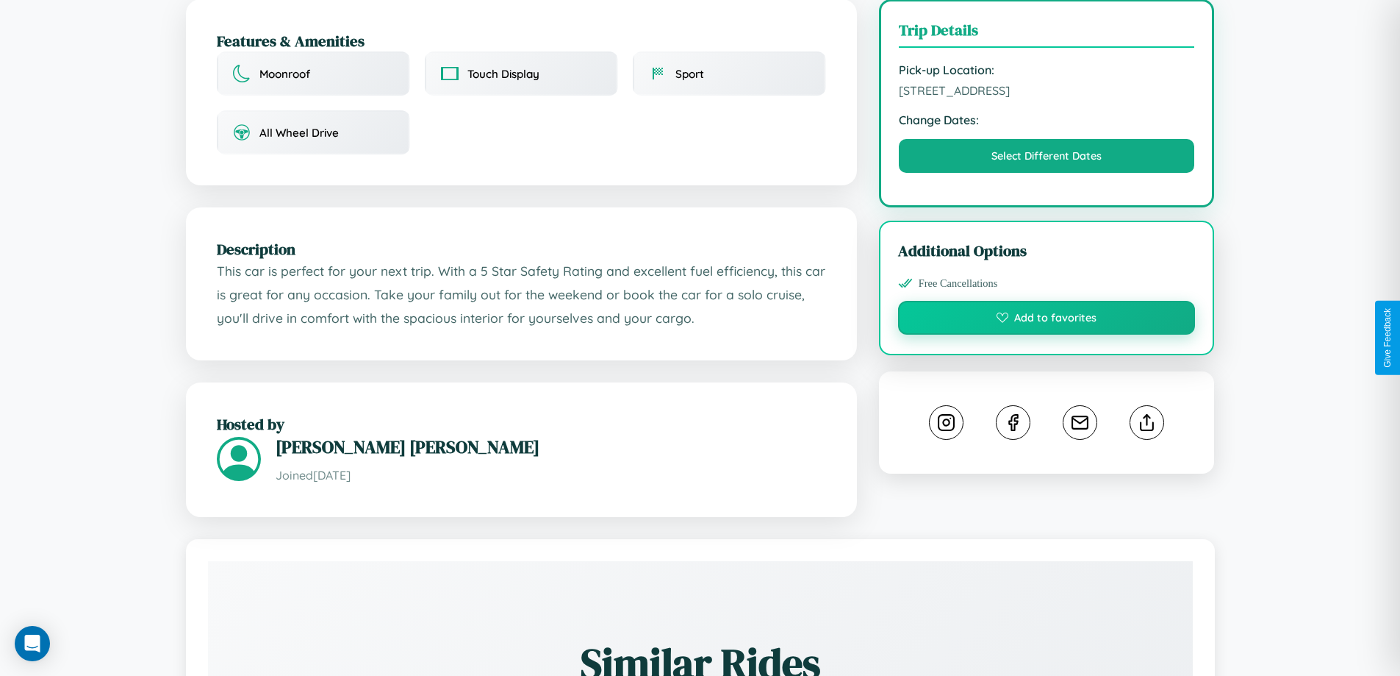
click at [1047, 334] on button "Add to favorites" at bounding box center [1047, 318] width 298 height 34
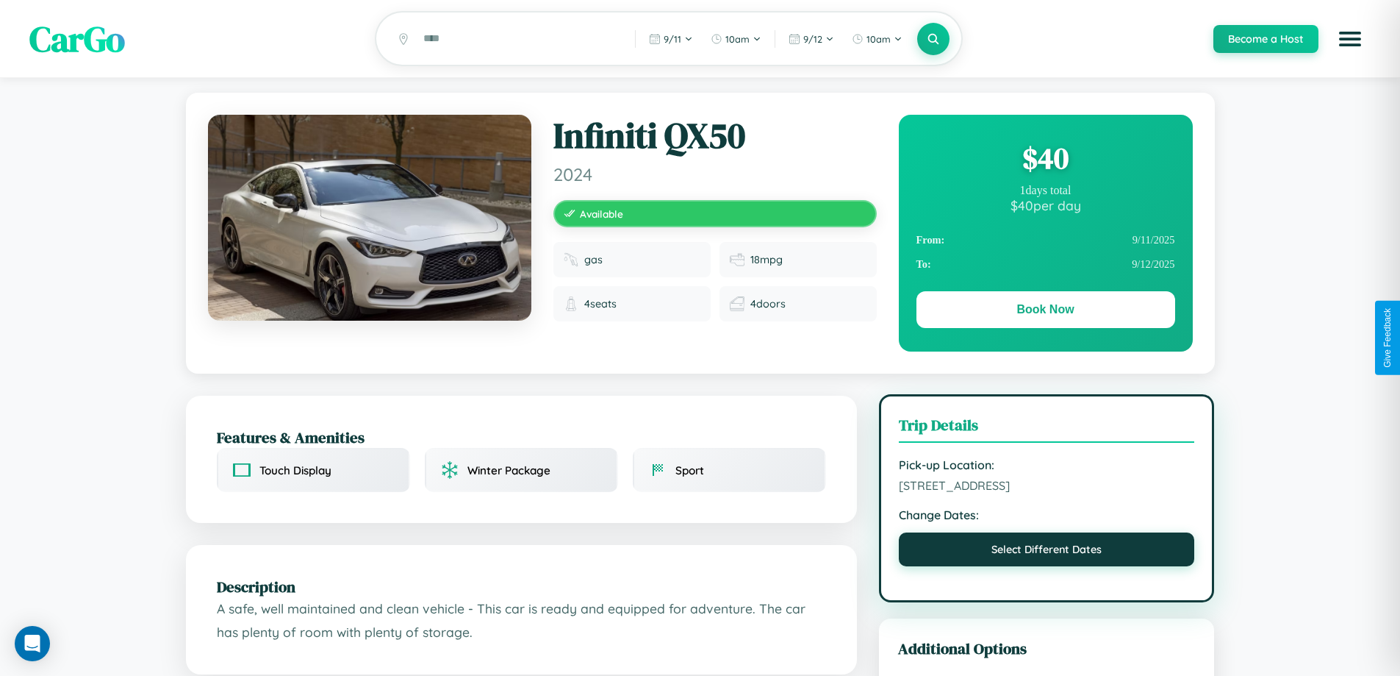
click at [1047, 566] on button "Select Different Dates" at bounding box center [1047, 549] width 296 height 34
select select "*"
select select "****"
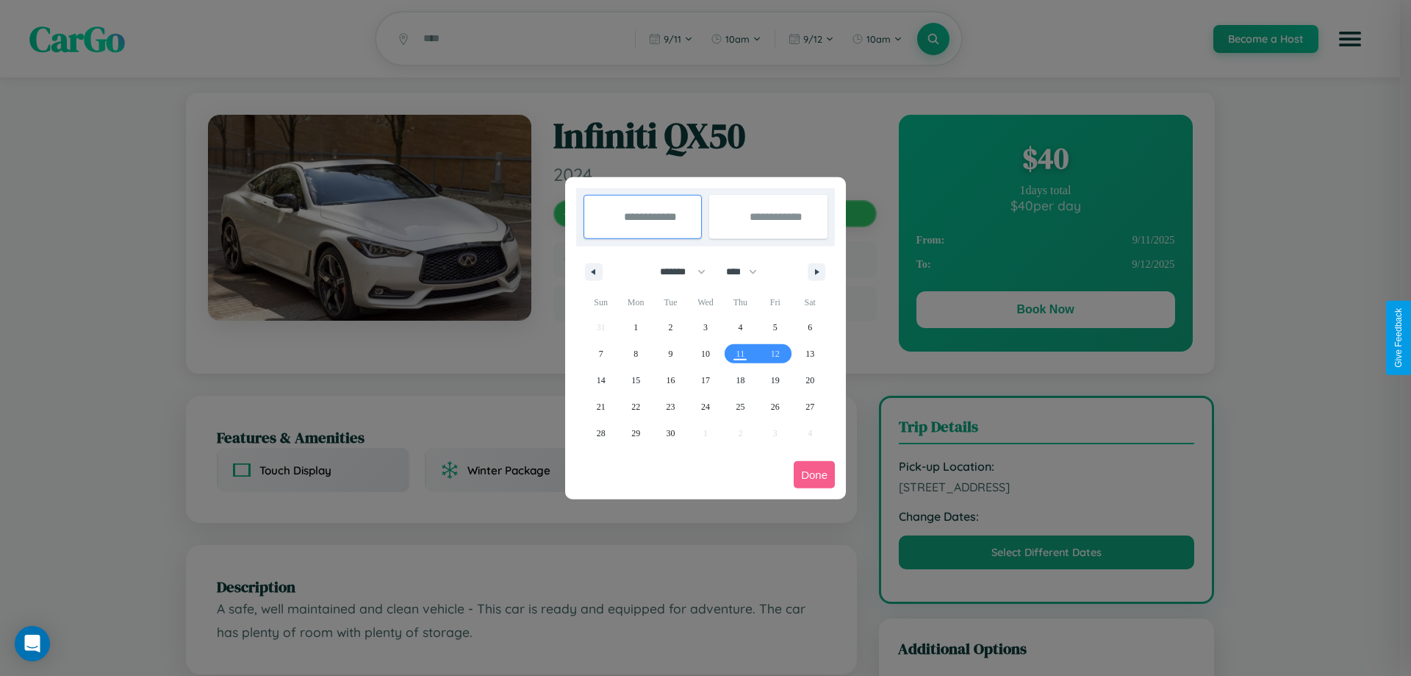
click at [676, 271] on select "******* ******** ***** ***** *** **** **** ****** ********* ******* ******** **…" at bounding box center [680, 271] width 62 height 24
select select "*"
click at [748, 271] on select "**** **** **** **** **** **** **** **** **** **** **** **** **** **** **** ****…" at bounding box center [741, 271] width 44 height 24
select select "****"
click at [740, 353] on span "9" at bounding box center [740, 353] width 4 height 26
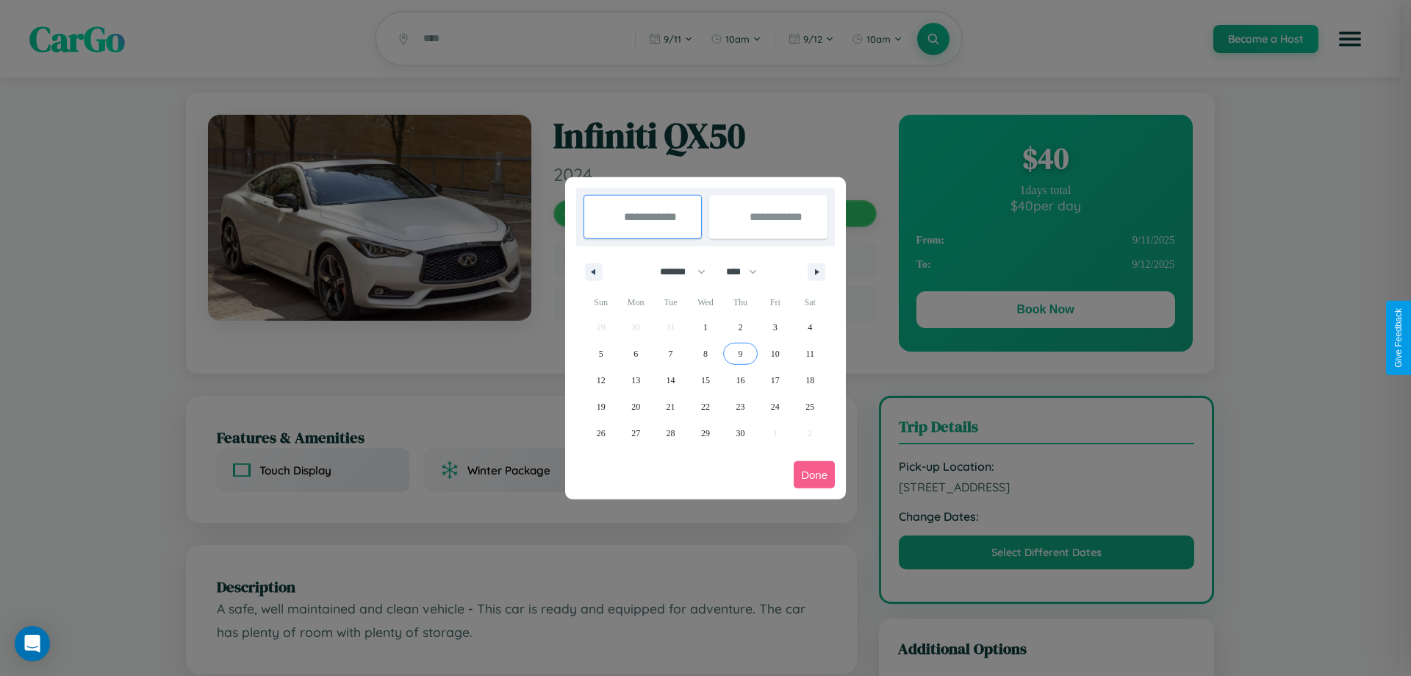
type input "**********"
click at [670, 379] on span "14" at bounding box center [671, 380] width 9 height 26
type input "**********"
click at [814, 474] on button "Done" at bounding box center [814, 474] width 41 height 27
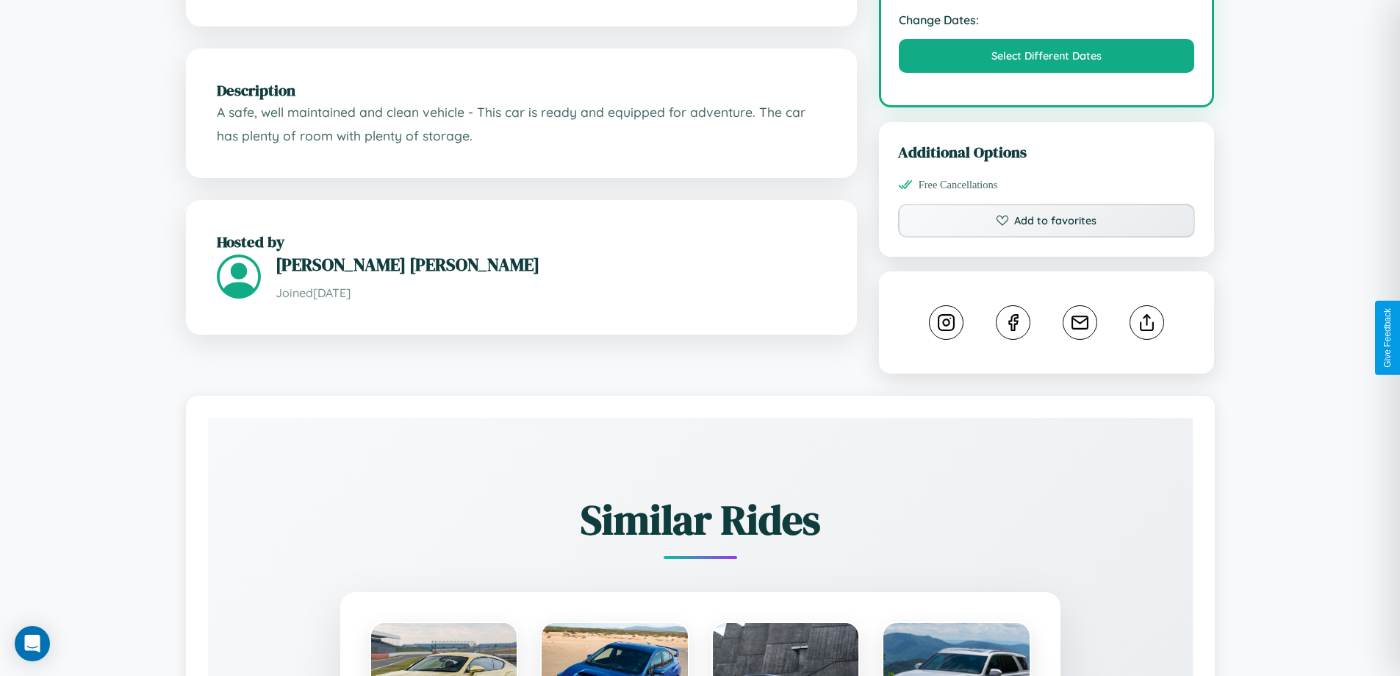
scroll to position [498, 0]
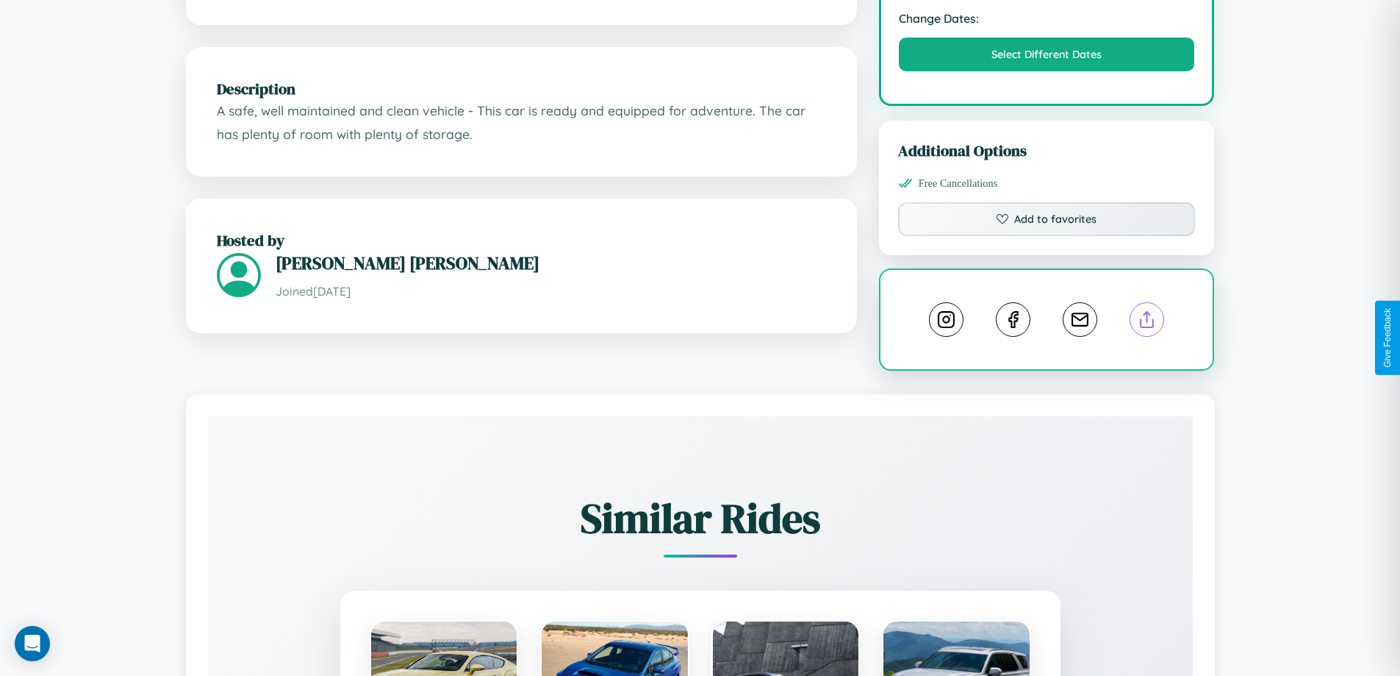
click at [1147, 322] on line at bounding box center [1147, 317] width 0 height 10
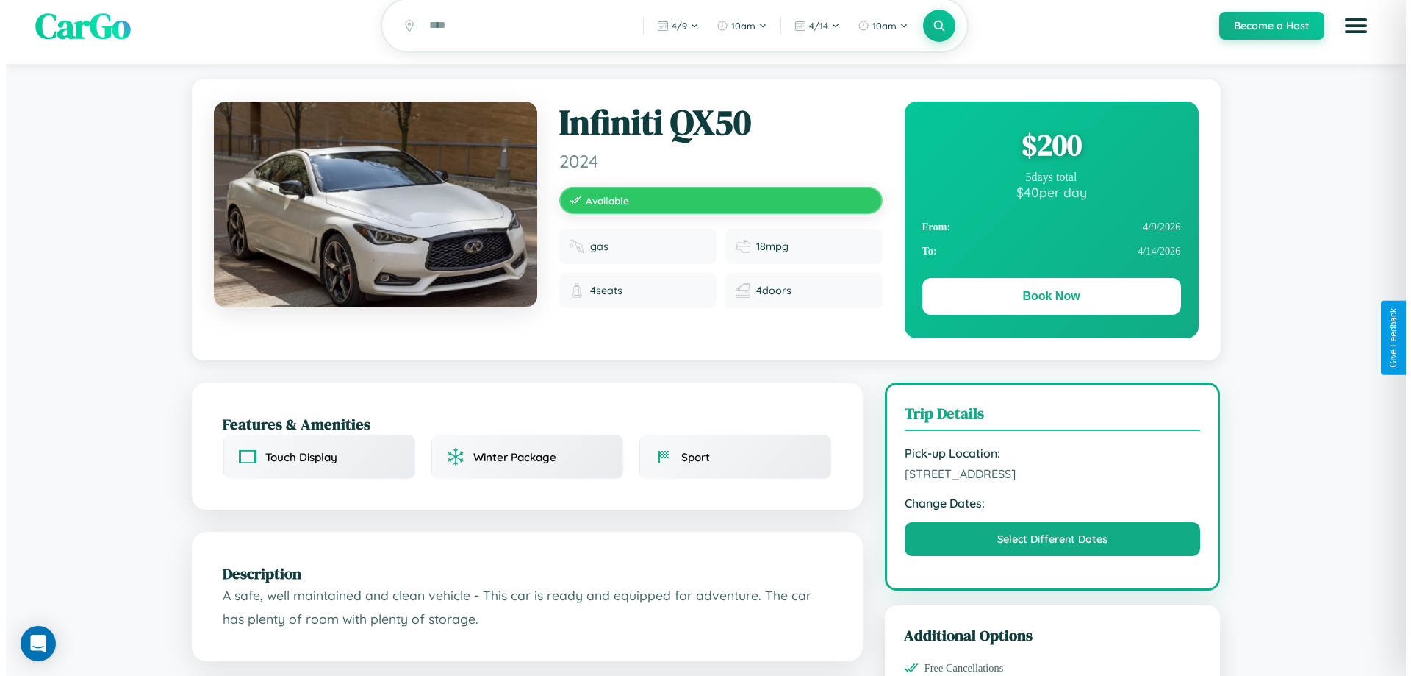
scroll to position [0, 0]
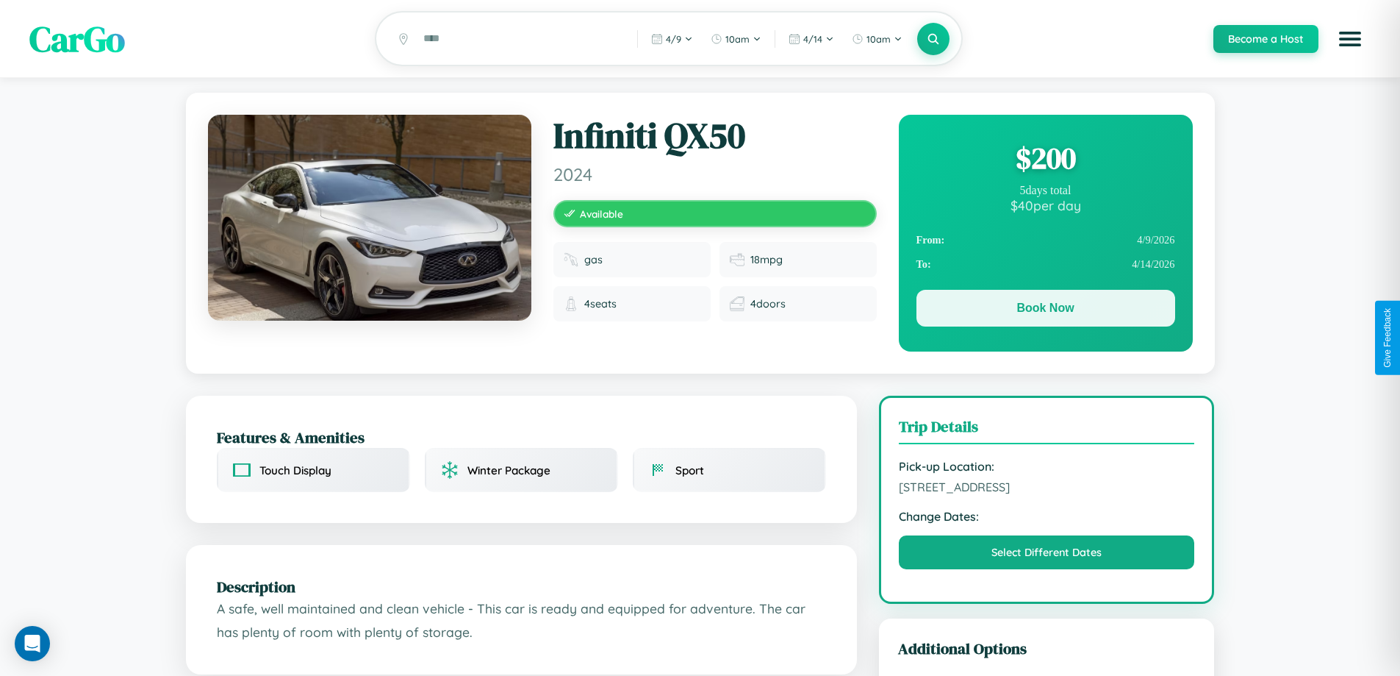
click at [1045, 310] on button "Book Now" at bounding box center [1046, 308] width 259 height 37
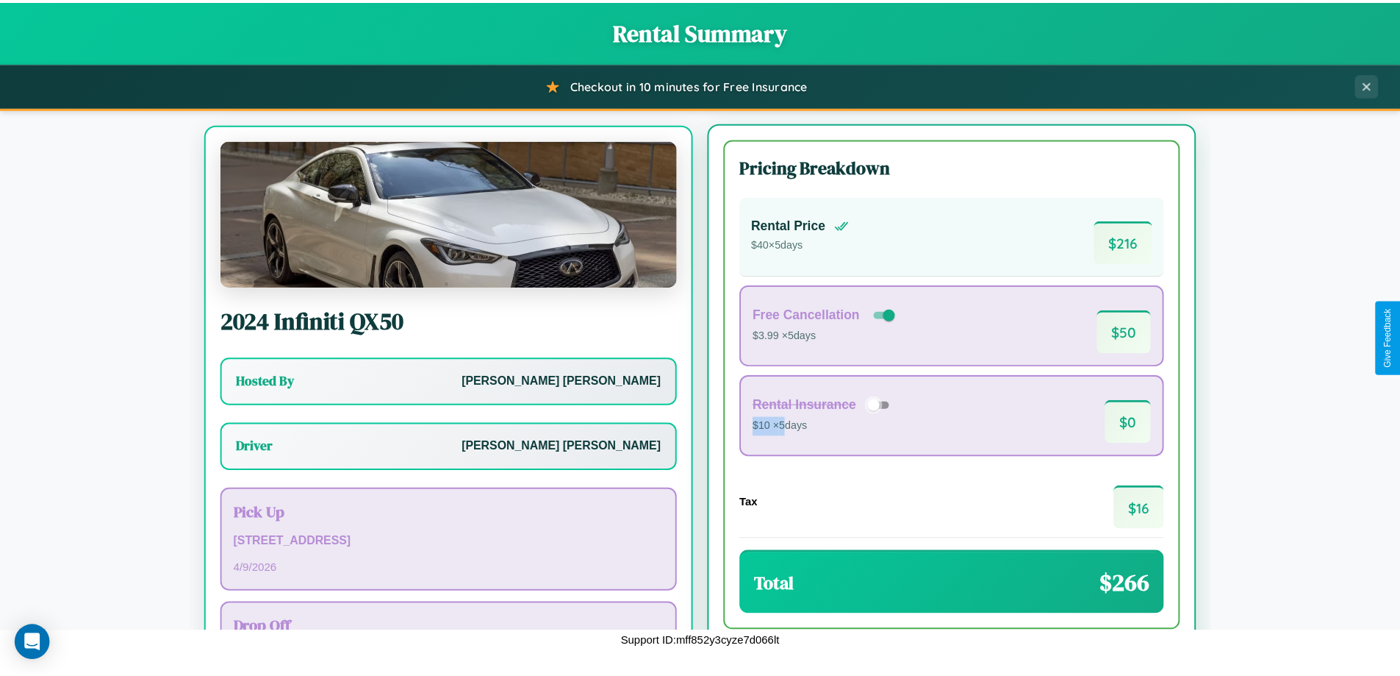
scroll to position [68, 0]
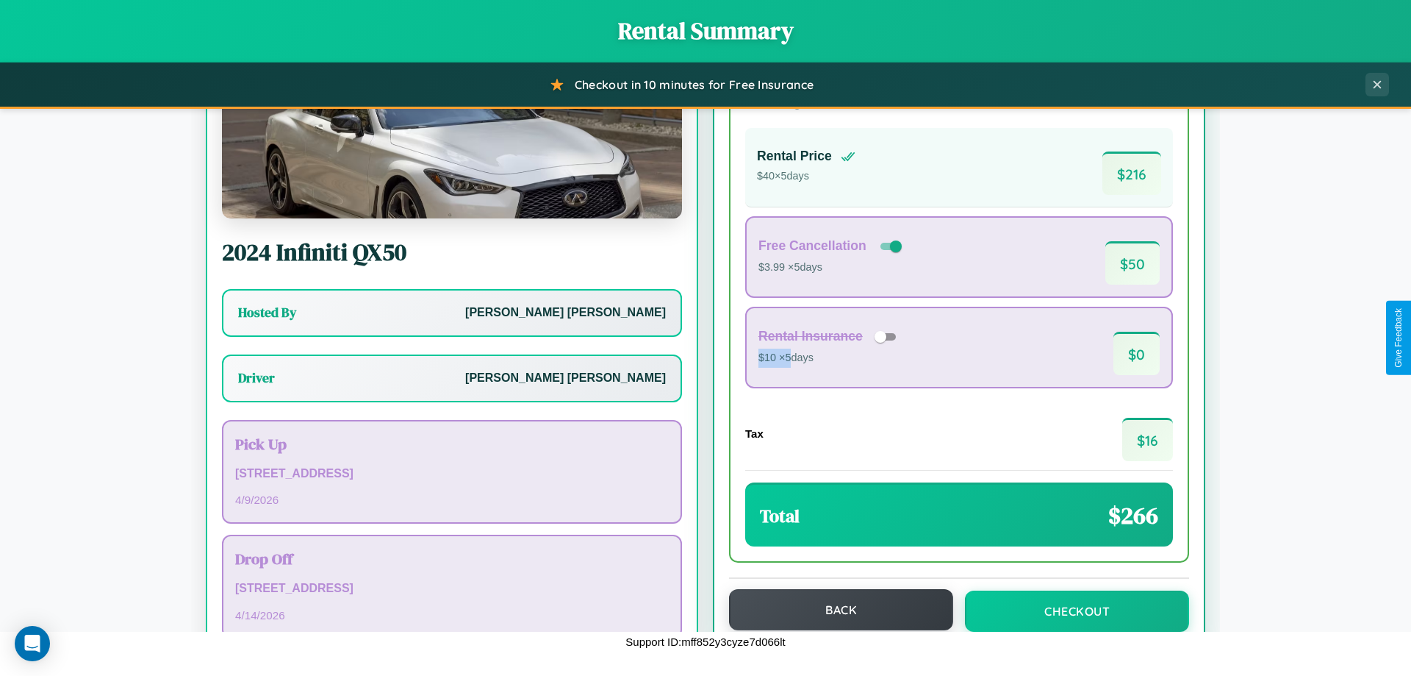
click at [834, 609] on button "Back" at bounding box center [841, 609] width 224 height 41
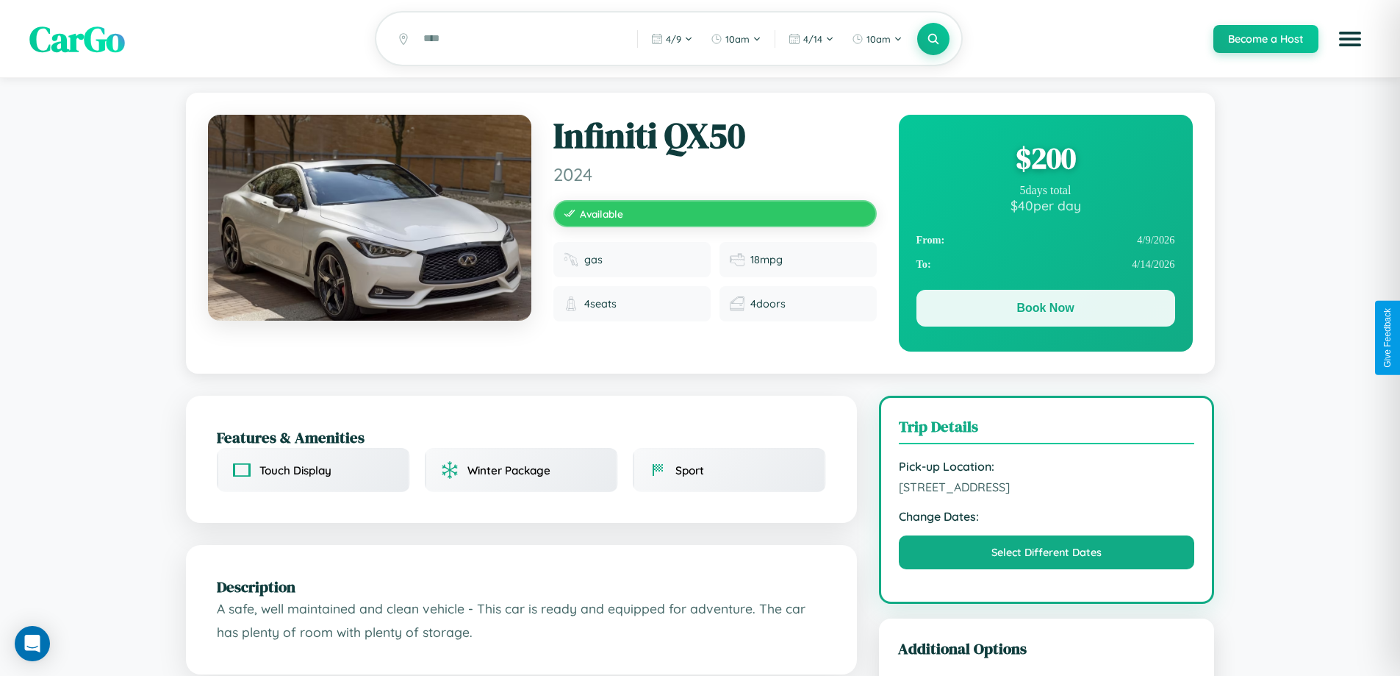
click at [1045, 311] on button "Book Now" at bounding box center [1046, 308] width 259 height 37
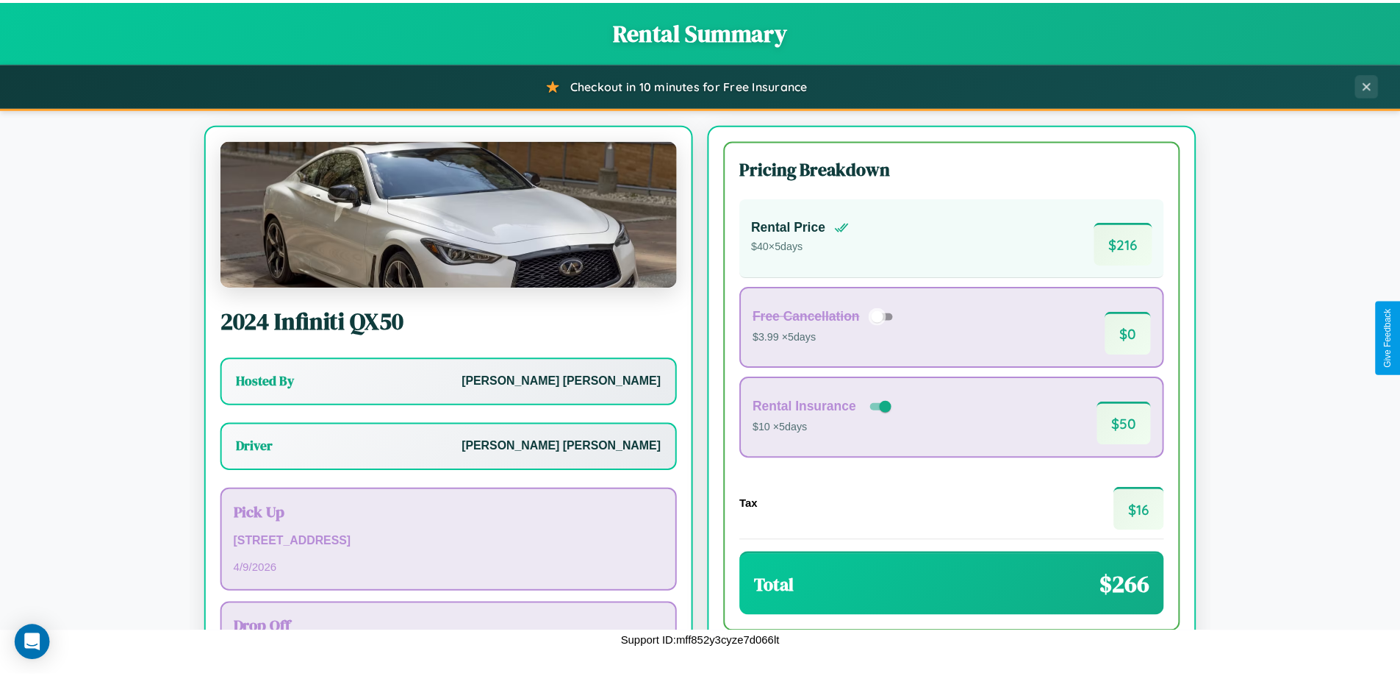
scroll to position [106, 0]
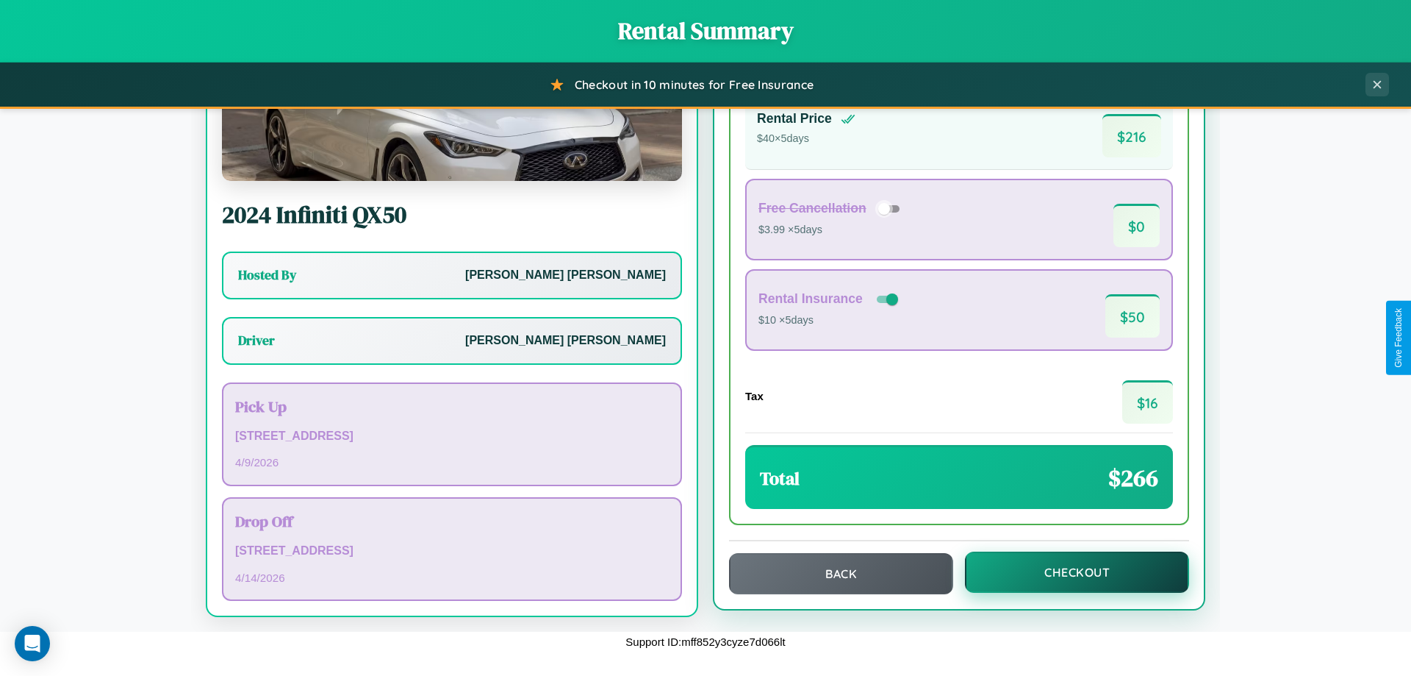
click at [1067, 572] on button "Checkout" at bounding box center [1077, 571] width 224 height 41
